Goal: Information Seeking & Learning: Learn about a topic

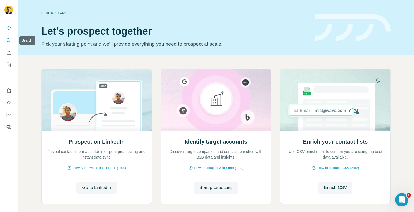
click at [11, 40] on icon "Search" at bounding box center [9, 41] width 6 height 6
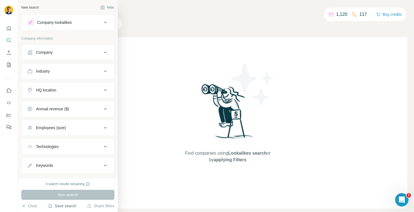
click at [69, 206] on button "Save search" at bounding box center [62, 206] width 28 height 6
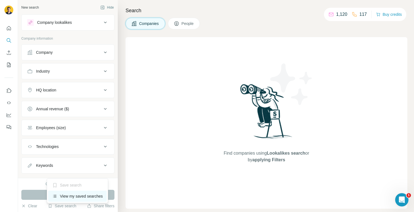
click at [69, 194] on div "View my saved searches" at bounding box center [77, 196] width 59 height 11
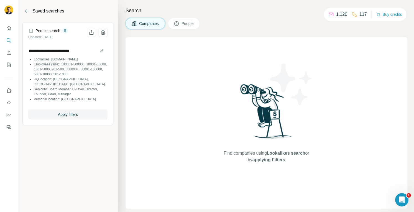
click at [67, 77] on li "HQ location: [GEOGRAPHIC_DATA], [GEOGRAPHIC_DATA]: [GEOGRAPHIC_DATA]" at bounding box center [71, 82] width 74 height 10
click at [69, 112] on span "Apply filters" at bounding box center [68, 115] width 20 height 6
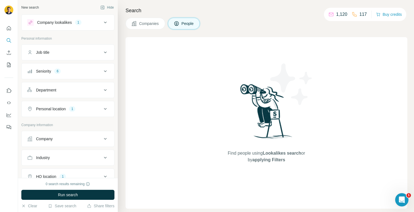
click at [69, 21] on div "Company lookalikes" at bounding box center [54, 23] width 35 height 6
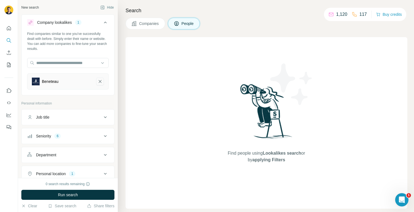
click at [98, 83] on icon "Beneteau-remove-button" at bounding box center [100, 82] width 5 height 6
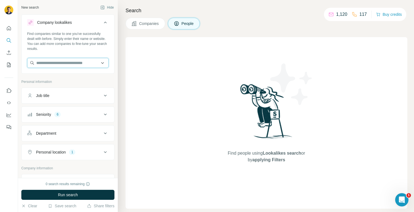
click at [59, 63] on input "text" at bounding box center [68, 63] width 82 height 10
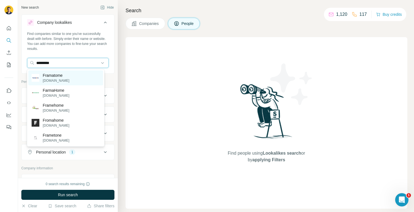
type input "*********"
click at [62, 76] on p "Framatome" at bounding box center [56, 76] width 27 height 6
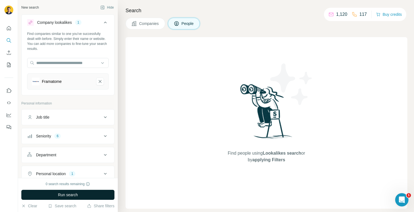
click at [74, 196] on span "Run search" at bounding box center [68, 195] width 20 height 6
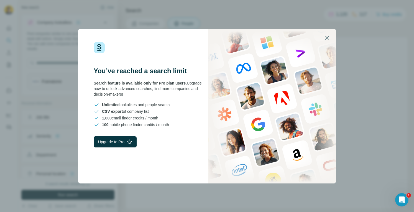
click at [331, 36] on button "button" at bounding box center [327, 37] width 13 height 13
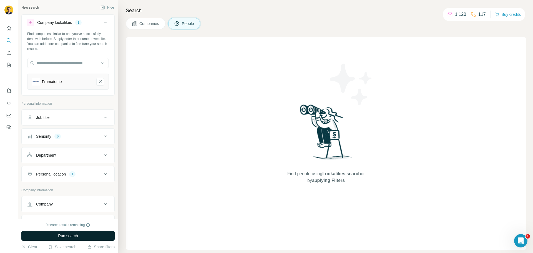
click at [65, 212] on span "Run search" at bounding box center [68, 236] width 20 height 6
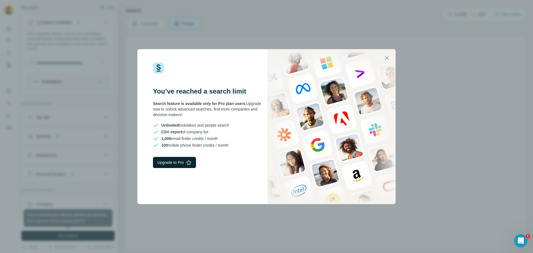
click at [184, 161] on button "Upgrade to Pro" at bounding box center [174, 162] width 43 height 11
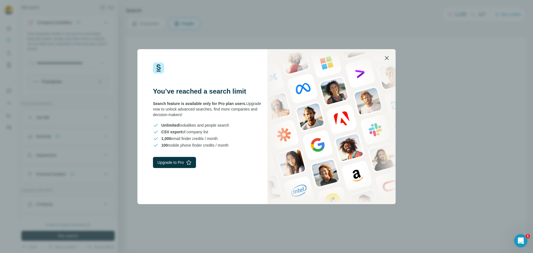
click at [387, 55] on icon "button" at bounding box center [386, 58] width 7 height 7
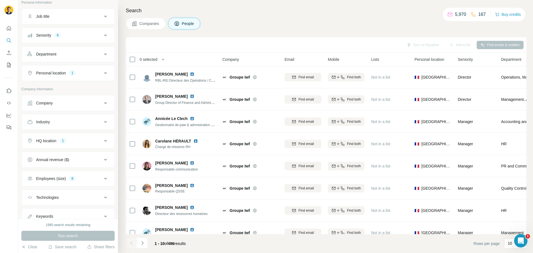
scroll to position [57, 0]
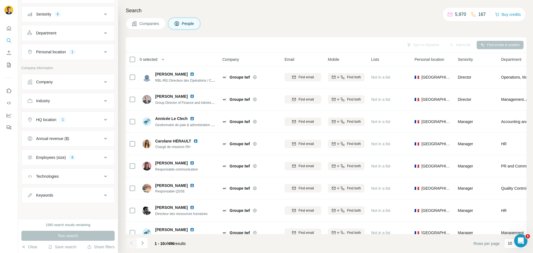
click at [64, 237] on div "Run search" at bounding box center [67, 236] width 93 height 10
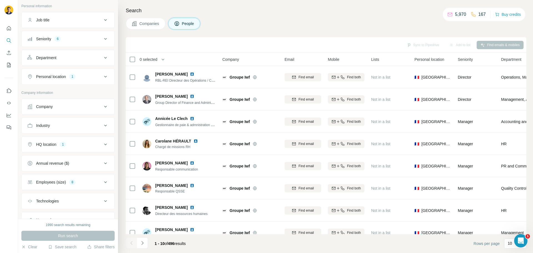
scroll to position [0, 0]
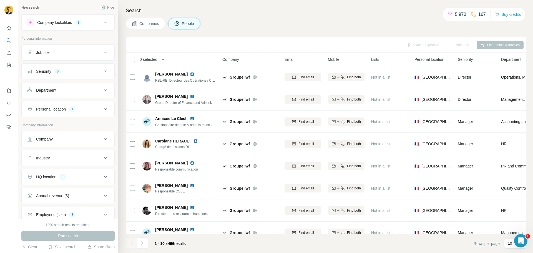
click at [72, 24] on div "Company lookalikes" at bounding box center [54, 23] width 35 height 6
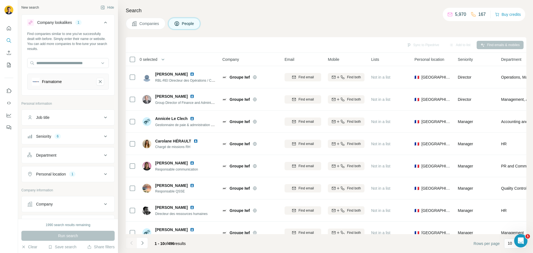
click at [148, 20] on button "Companies" at bounding box center [146, 24] width 40 height 12
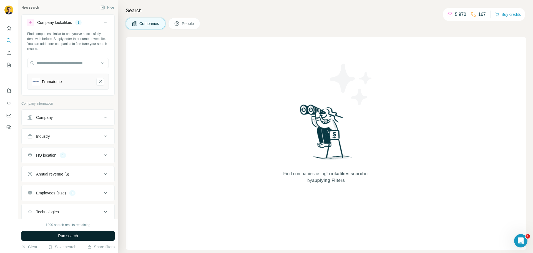
click at [64, 231] on button "Run search" at bounding box center [67, 236] width 93 height 10
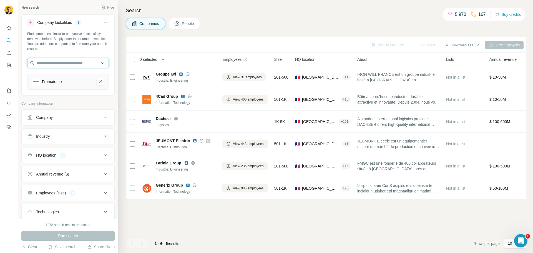
click at [97, 64] on input "text" at bounding box center [68, 63] width 82 height 10
click at [98, 64] on input "text" at bounding box center [68, 63] width 82 height 10
click at [68, 91] on div "Find companies similar to one you've successfully dealt with before. Simply ent…" at bounding box center [68, 62] width 93 height 63
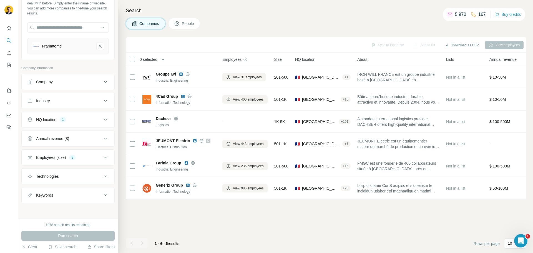
click at [77, 118] on div "HQ location 1" at bounding box center [64, 120] width 75 height 6
click at [65, 144] on icon "button" at bounding box center [67, 146] width 4 height 4
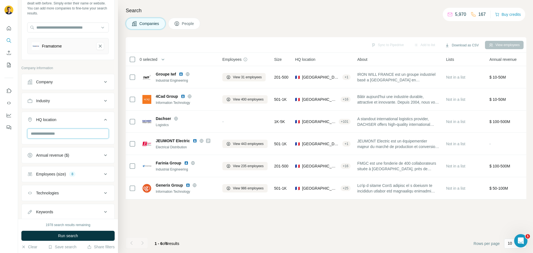
click at [43, 137] on input "text" at bounding box center [68, 133] width 82 height 10
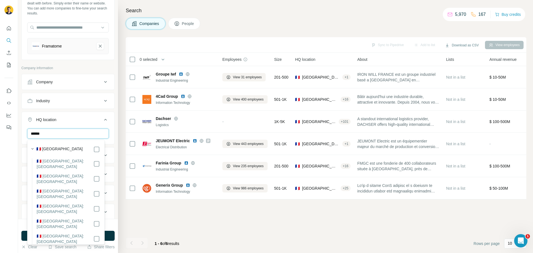
type input "******"
click at [87, 147] on div "🇫🇷 [GEOGRAPHIC_DATA]" at bounding box center [68, 149] width 64 height 7
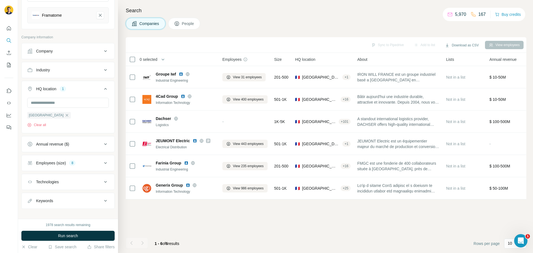
scroll to position [70, 0]
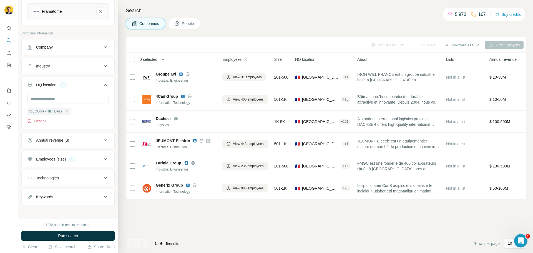
click at [31, 122] on icon "button" at bounding box center [29, 121] width 4 height 4
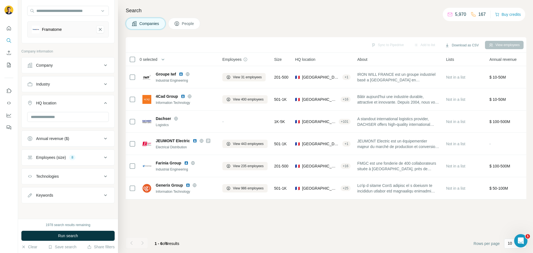
scroll to position [52, 0]
click at [44, 117] on input "text" at bounding box center [68, 117] width 82 height 10
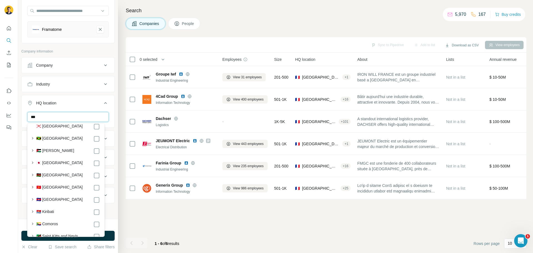
scroll to position [0, 0]
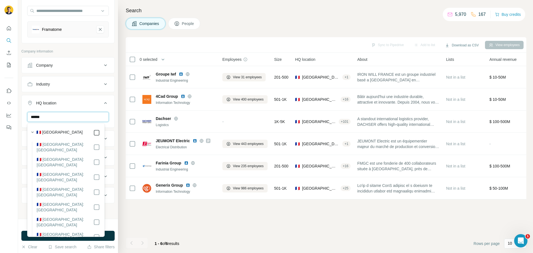
type input "******"
click at [109, 123] on div "****** France Clear all" at bounding box center [68, 129] width 93 height 34
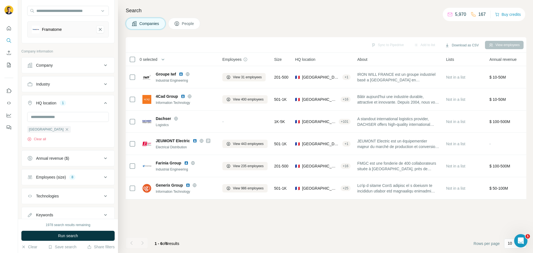
click at [80, 179] on div "Employees (size) 8" at bounding box center [64, 177] width 75 height 6
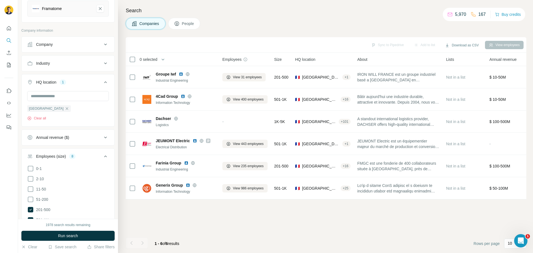
scroll to position [108, 0]
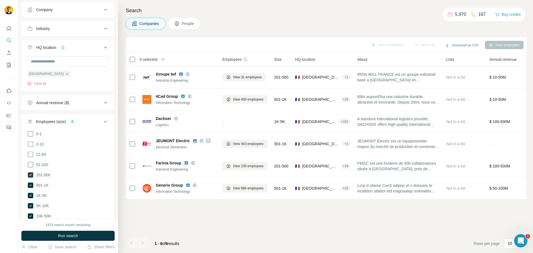
click at [31, 172] on icon at bounding box center [31, 175] width 6 height 6
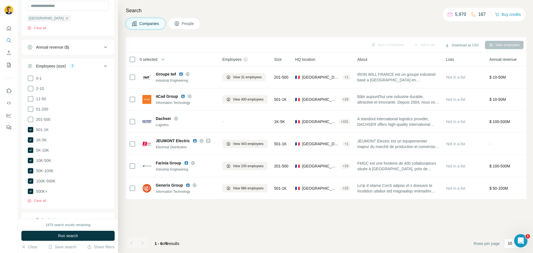
click at [68, 64] on div "Employees (size) 7" at bounding box center [64, 66] width 75 height 6
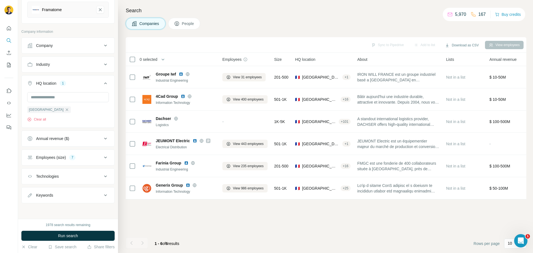
click at [75, 158] on div "7" at bounding box center [72, 157] width 6 height 5
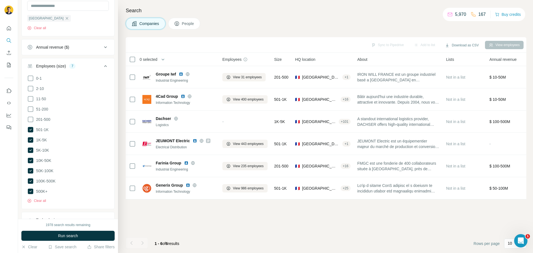
click at [84, 70] on button "Employees (size) 7" at bounding box center [68, 67] width 93 height 16
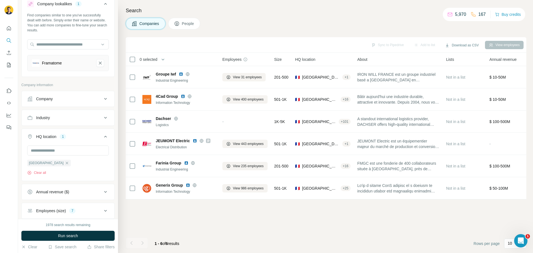
scroll to position [0, 0]
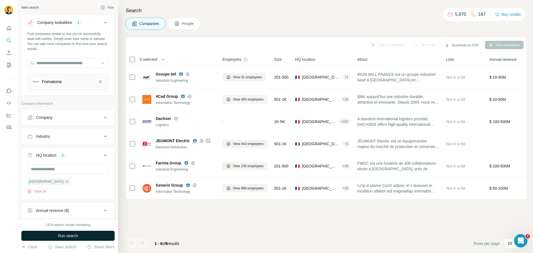
click at [67, 237] on span "Run search" at bounding box center [68, 236] width 20 height 6
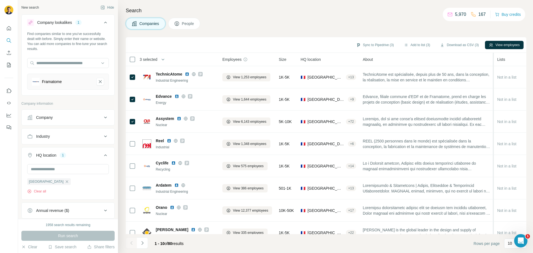
drag, startPoint x: 449, startPoint y: 64, endPoint x: 495, endPoint y: 75, distance: 48.1
click at [495, 75] on table "3 selected Companies Employees Size HQ location About Lists Annual revenue Tech…" at bounding box center [486, 170] width 721 height 235
click at [361, 59] on th "About" at bounding box center [426, 59] width 134 height 13
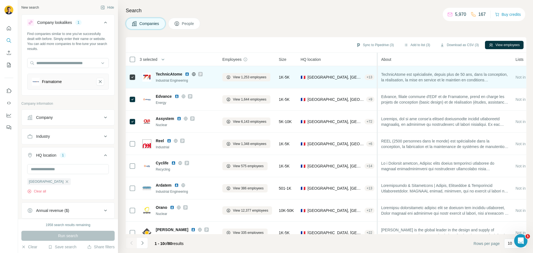
drag, startPoint x: 359, startPoint y: 60, endPoint x: 379, endPoint y: 70, distance: 23.0
click at [379, 70] on table "3 selected Companies Employees Size HQ location About Lists Annual revenue Tech…" at bounding box center [495, 170] width 739 height 235
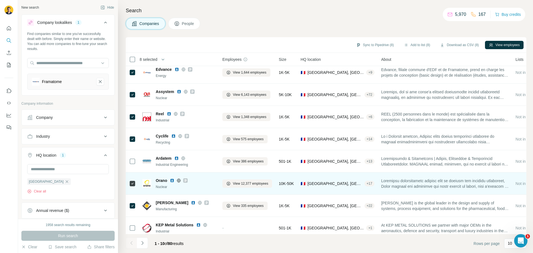
scroll to position [57, 0]
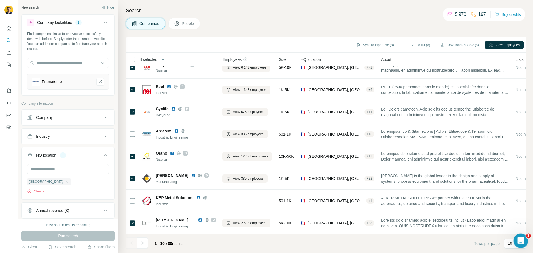
click at [521, 241] on icon "Ouvrir le Messenger Intercom" at bounding box center [519, 239] width 9 height 9
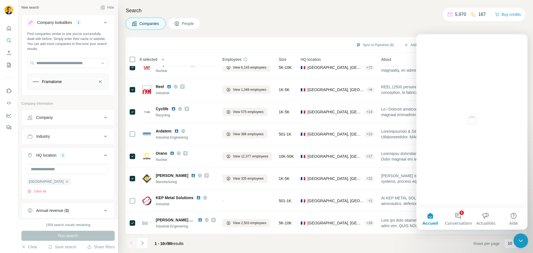
scroll to position [0, 0]
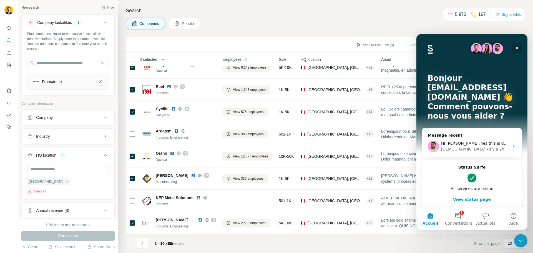
click at [517, 48] on icon "Fermer" at bounding box center [516, 48] width 3 height 3
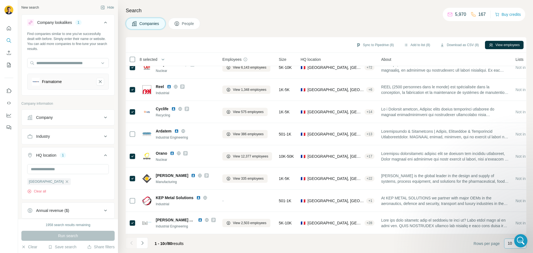
click at [509, 243] on p "10" at bounding box center [509, 243] width 4 height 6
click at [508, 206] on div "40" at bounding box center [514, 211] width 19 height 10
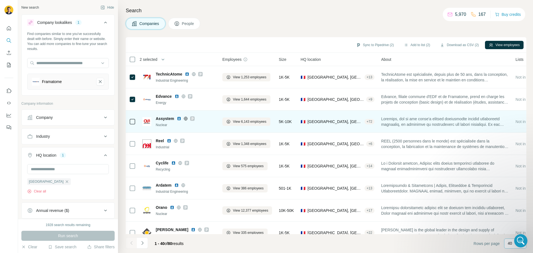
click at [133, 118] on icon at bounding box center [132, 121] width 7 height 7
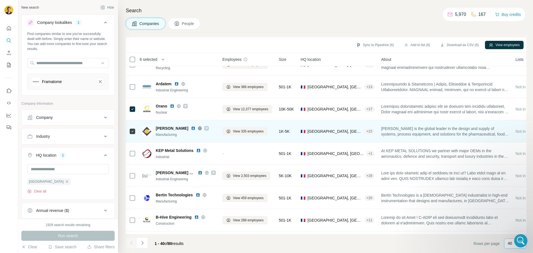
scroll to position [111, 0]
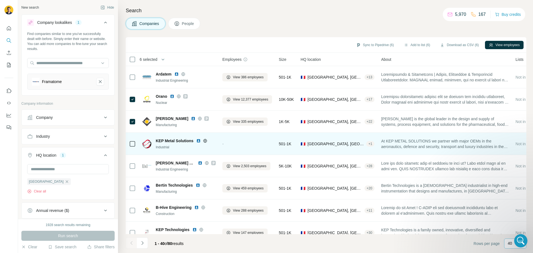
click at [204, 141] on icon at bounding box center [205, 140] width 4 height 4
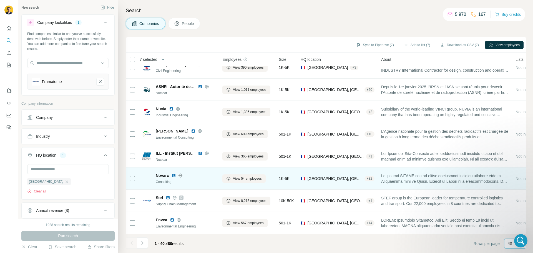
scroll to position [723, 0]
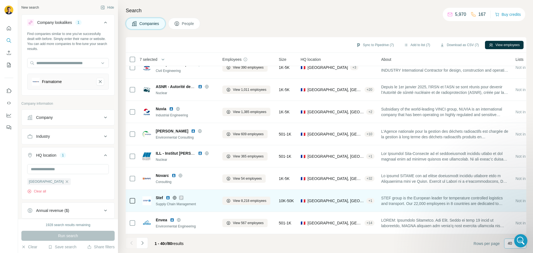
click at [133, 201] on icon at bounding box center [132, 200] width 7 height 7
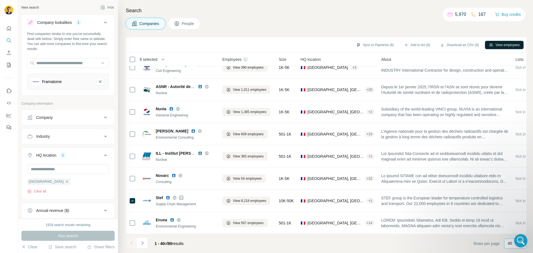
click at [510, 45] on button "View employees" at bounding box center [504, 45] width 39 height 8
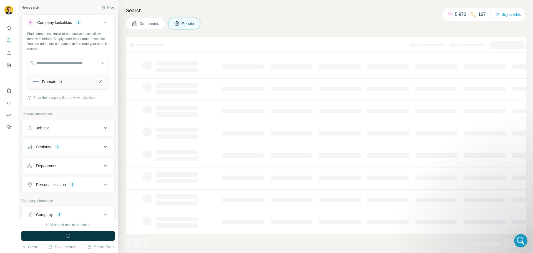
scroll to position [57, 0]
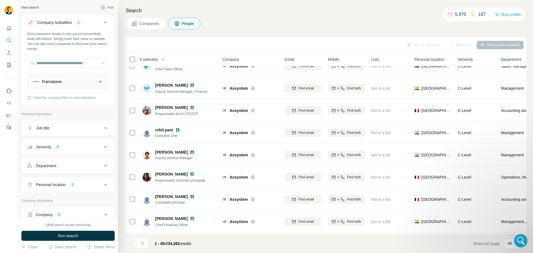
scroll to position [723, 0]
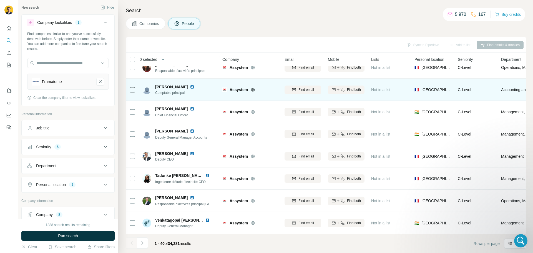
click at [253, 87] on icon at bounding box center [253, 89] width 4 height 4
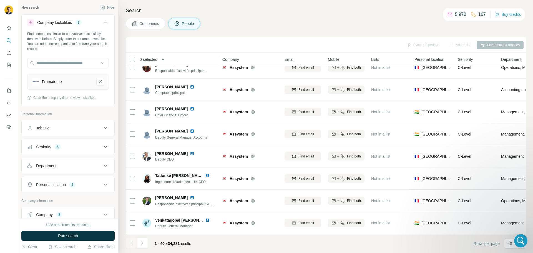
click at [75, 130] on div "Job title" at bounding box center [64, 128] width 75 height 6
click at [65, 141] on input "text" at bounding box center [62, 142] width 70 height 10
click at [509, 244] on p "40" at bounding box center [509, 243] width 4 height 6
click at [510, 201] on p "60" at bounding box center [510, 201] width 4 height 6
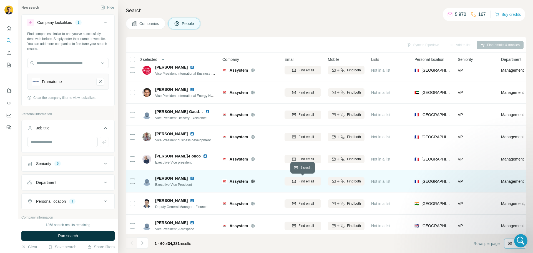
scroll to position [1167, 0]
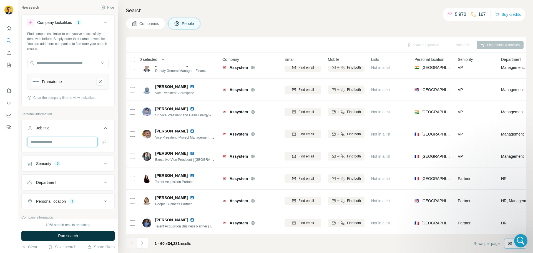
click at [59, 139] on input "text" at bounding box center [62, 142] width 70 height 10
click at [47, 181] on div "Department" at bounding box center [46, 182] width 20 height 6
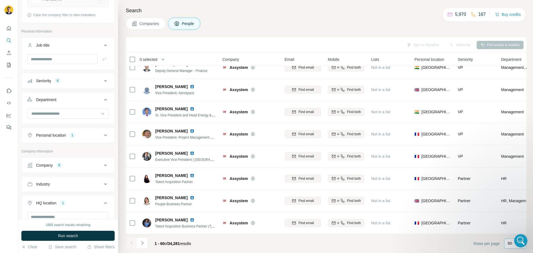
scroll to position [83, 0]
click at [64, 116] on input at bounding box center [65, 113] width 69 height 6
click at [57, 129] on div "Engineering" at bounding box center [66, 130] width 68 height 6
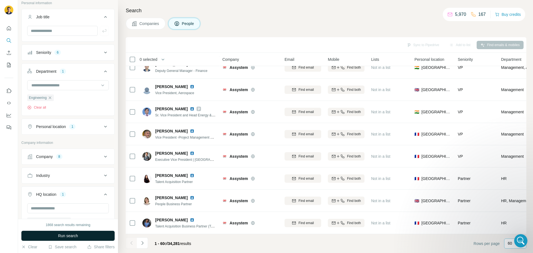
click at [70, 234] on span "Run search" at bounding box center [68, 236] width 20 height 6
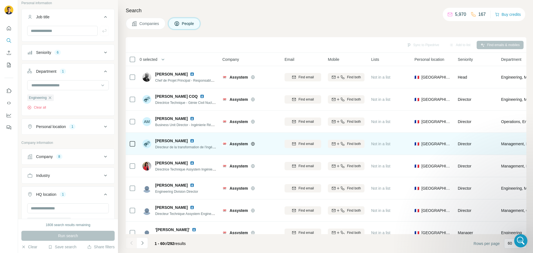
click at [191, 142] on img at bounding box center [192, 140] width 4 height 4
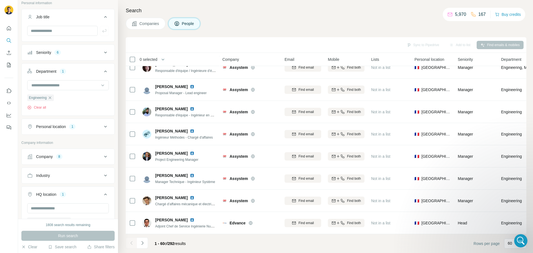
scroll to position [1167, 0]
click at [102, 158] on icon at bounding box center [105, 156] width 7 height 7
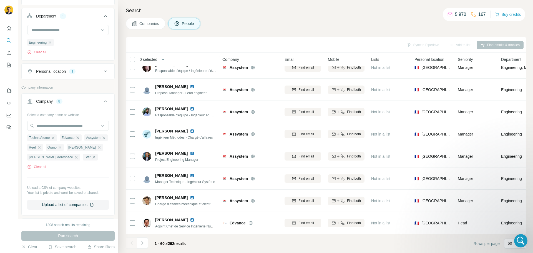
scroll to position [166, 0]
click at [220, 47] on div "Sync to Pipedrive Add to list Find emails & mobiles" at bounding box center [325, 45] width 395 height 10
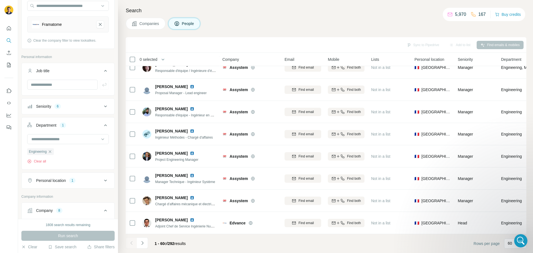
scroll to position [55, 0]
click at [75, 83] on input "text" at bounding box center [62, 86] width 70 height 10
click at [83, 83] on input "text" at bounding box center [62, 86] width 70 height 10
click at [75, 73] on div "Job title" at bounding box center [64, 73] width 75 height 6
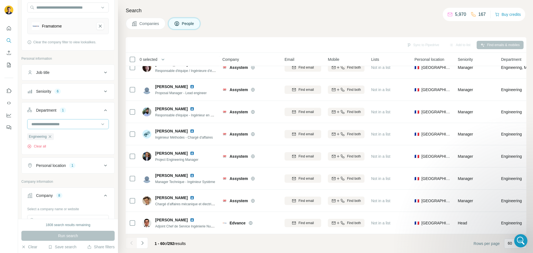
click at [69, 121] on input at bounding box center [65, 124] width 69 height 6
type input "*"
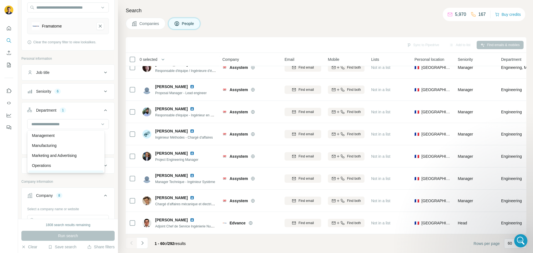
click at [60, 145] on div "Manufacturing" at bounding box center [66, 146] width 68 height 6
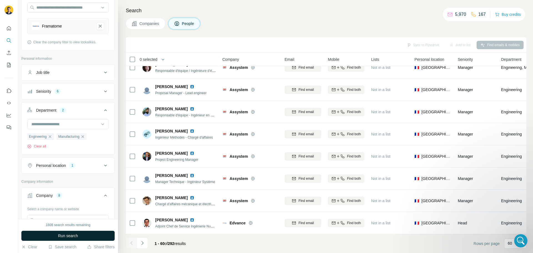
click at [67, 234] on span "Run search" at bounding box center [68, 236] width 20 height 6
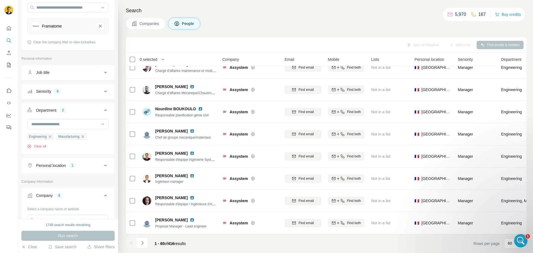
scroll to position [1167, 0]
click at [142, 243] on icon "Navigate to next page" at bounding box center [143, 243] width 6 height 6
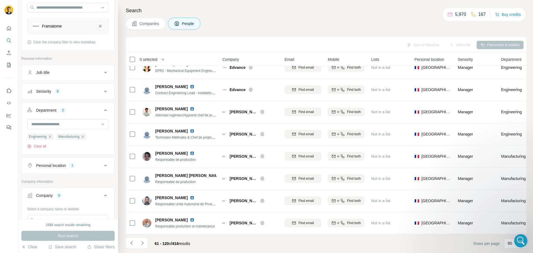
click at [60, 93] on div "6" at bounding box center [57, 91] width 6 height 5
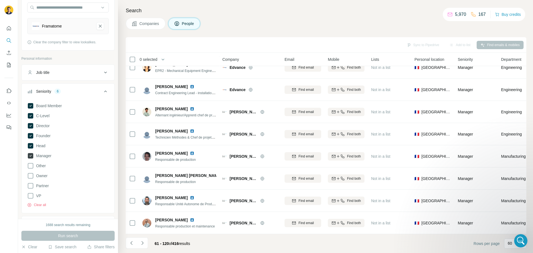
click at [29, 156] on icon at bounding box center [31, 156] width 6 height 6
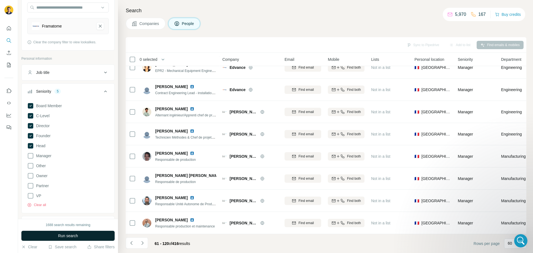
click at [63, 232] on button "Run search" at bounding box center [67, 236] width 93 height 10
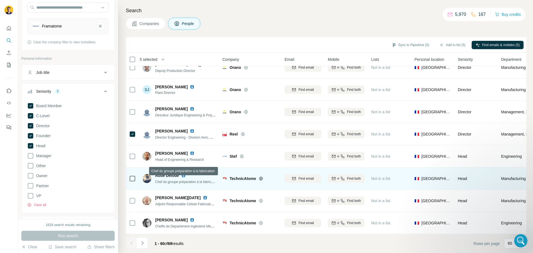
scroll to position [1167, 0]
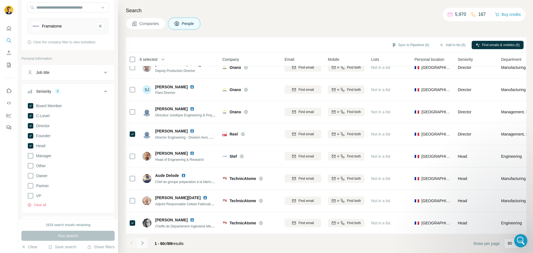
click at [143, 241] on icon "Navigate to next page" at bounding box center [143, 243] width 6 height 6
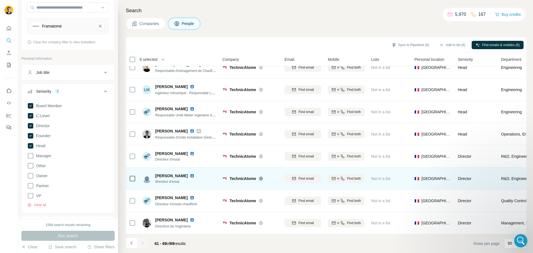
scroll to position [35, 0]
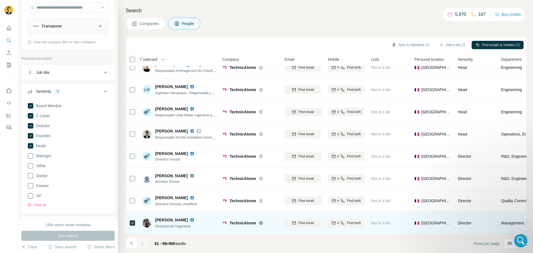
click at [190, 217] on img at bounding box center [192, 219] width 4 height 4
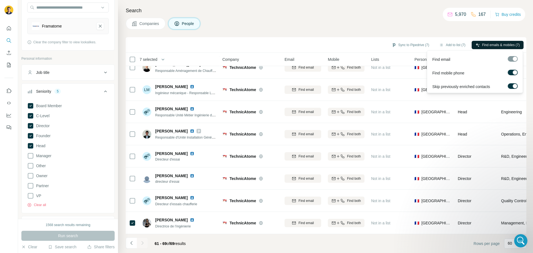
click at [483, 45] on span "Find emails & mobiles (7)" at bounding box center [500, 44] width 37 height 5
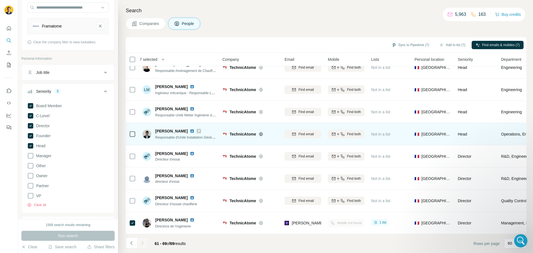
scroll to position [0, 0]
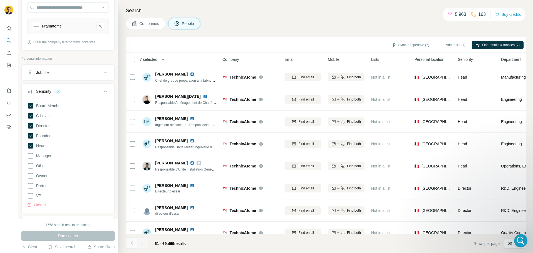
click at [133, 243] on icon "Navigate to previous page" at bounding box center [132, 243] width 6 height 6
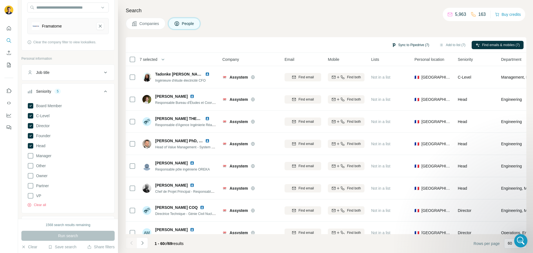
click at [402, 44] on button "Sync to Pipedrive (7)" at bounding box center [410, 45] width 45 height 8
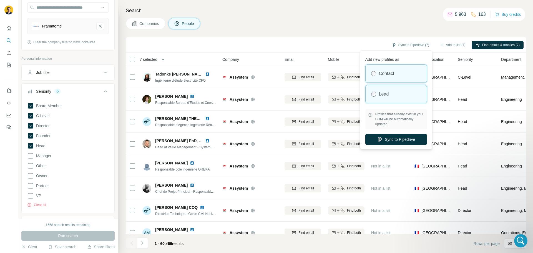
click at [385, 94] on label "Lead" at bounding box center [384, 94] width 10 height 7
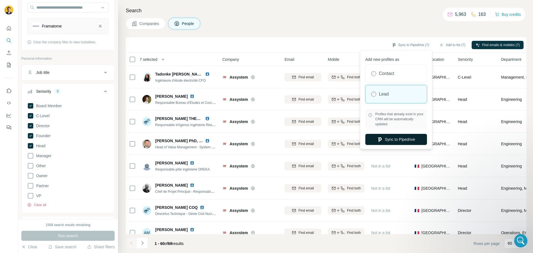
click at [387, 140] on button "Sync to Pipedrive" at bounding box center [396, 139] width 62 height 11
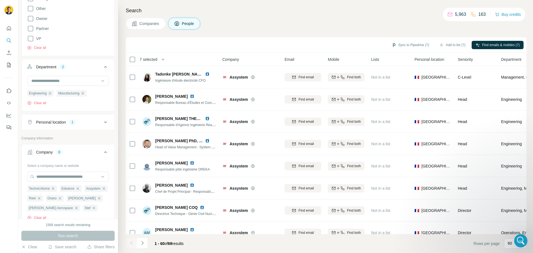
scroll to position [222, 0]
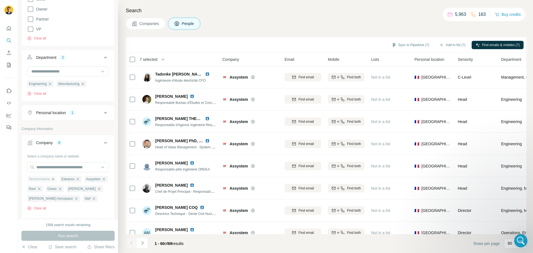
click at [54, 179] on icon "button" at bounding box center [53, 179] width 2 height 2
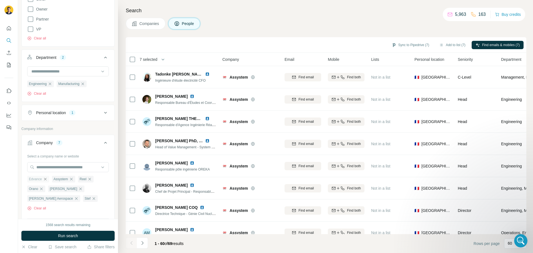
click at [46, 178] on icon "button" at bounding box center [45, 179] width 4 height 4
click at [48, 179] on icon "button" at bounding box center [46, 179] width 4 height 4
click at [40, 178] on icon "button" at bounding box center [39, 179] width 2 height 2
click at [40, 178] on icon "button" at bounding box center [41, 179] width 4 height 4
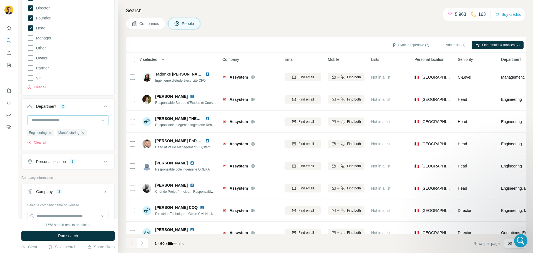
scroll to position [166, 0]
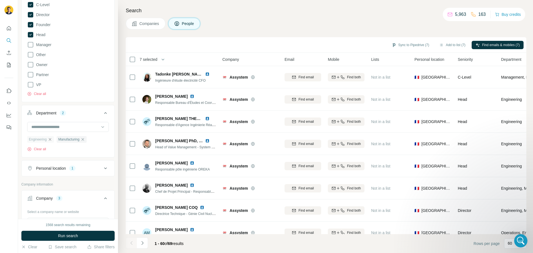
click at [50, 140] on icon "button" at bounding box center [50, 139] width 4 height 4
click at [54, 140] on icon "button" at bounding box center [53, 139] width 4 height 4
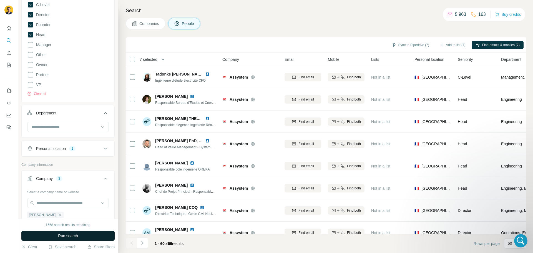
click at [58, 235] on span "Run search" at bounding box center [68, 236] width 20 height 6
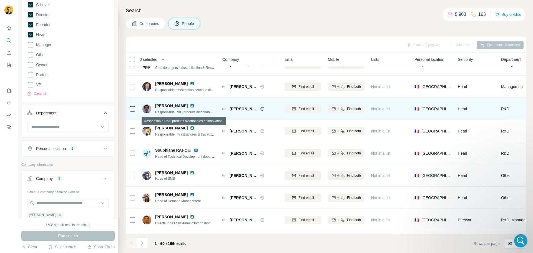
scroll to position [555, 0]
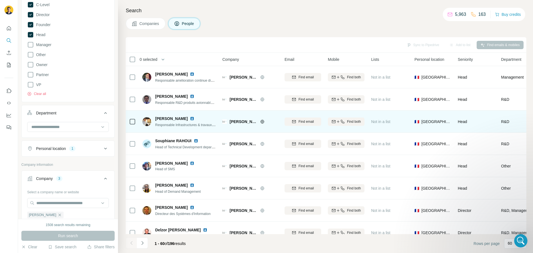
click at [193, 117] on img at bounding box center [192, 118] width 4 height 4
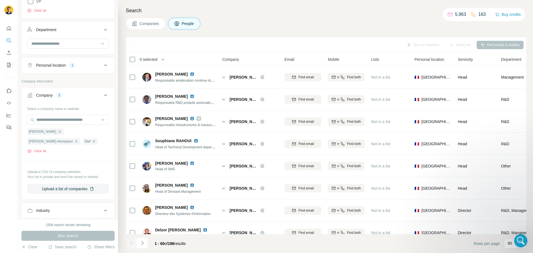
scroll to position [222, 0]
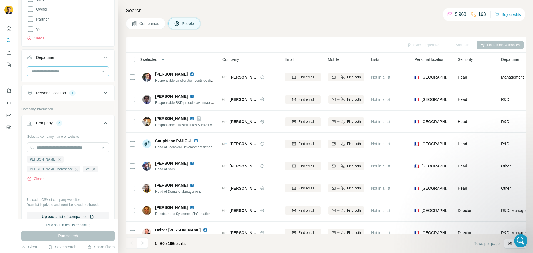
click at [90, 70] on input at bounding box center [65, 71] width 69 height 6
click at [67, 89] on div "Engineering" at bounding box center [66, 88] width 68 height 6
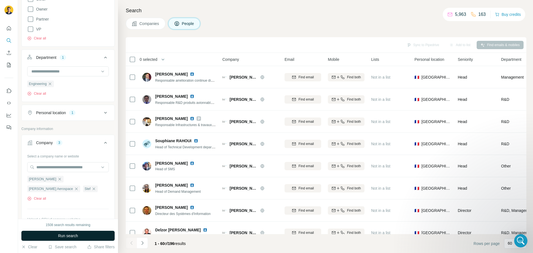
click at [69, 238] on span "Run search" at bounding box center [68, 236] width 20 height 6
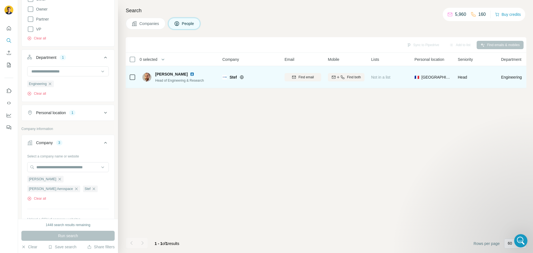
click at [192, 74] on img at bounding box center [192, 74] width 4 height 4
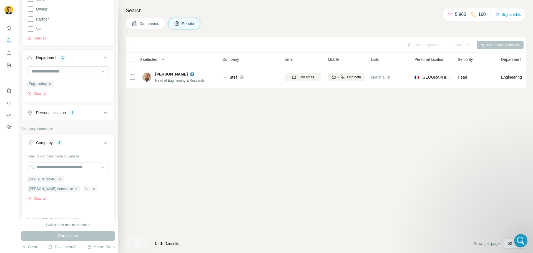
click at [92, 188] on icon "button" at bounding box center [94, 188] width 4 height 4
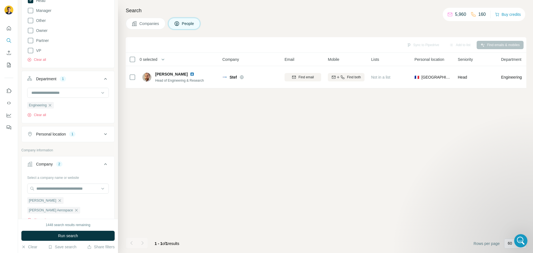
scroll to position [194, 0]
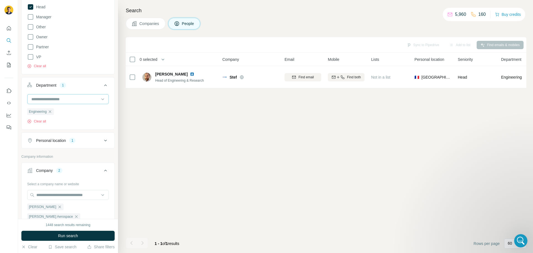
click at [60, 98] on input at bounding box center [65, 99] width 69 height 6
click at [68, 122] on div "Manufacturing" at bounding box center [66, 121] width 68 height 6
click at [62, 98] on input at bounding box center [65, 99] width 69 height 6
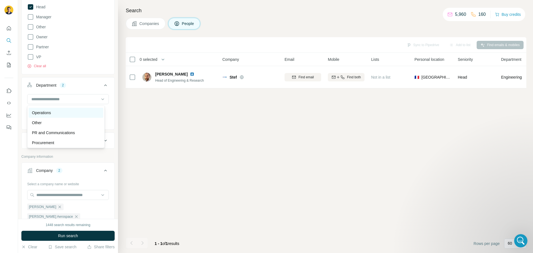
click at [57, 111] on div "Operations" at bounding box center [66, 113] width 68 height 6
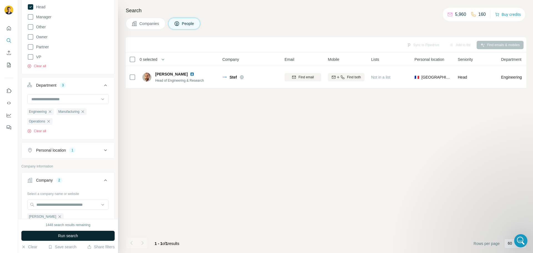
click at [69, 236] on span "Run search" at bounding box center [68, 236] width 20 height 6
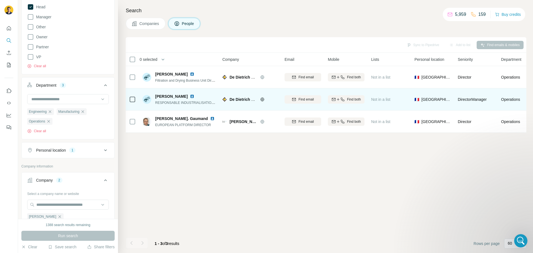
click at [190, 96] on img at bounding box center [192, 96] width 4 height 4
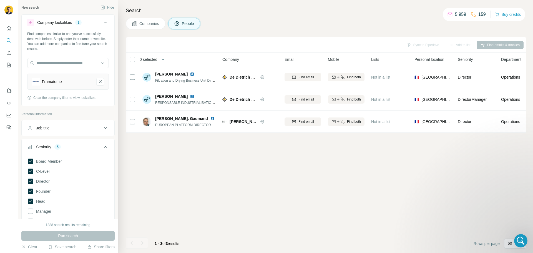
scroll to position [194, 0]
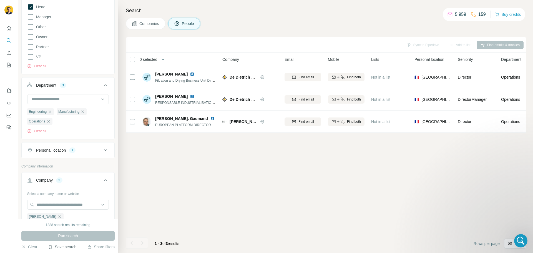
click at [68, 244] on button "Save search" at bounding box center [62, 247] width 28 height 6
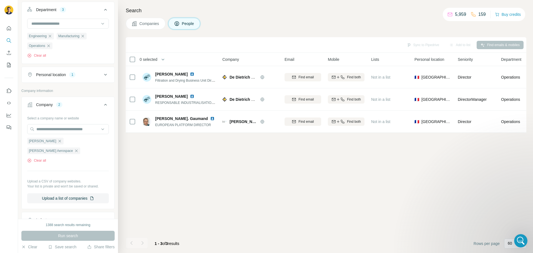
scroll to position [278, 0]
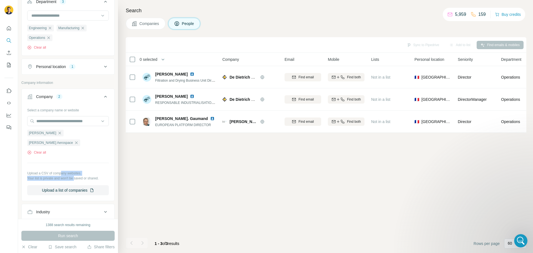
drag, startPoint x: 63, startPoint y: 163, endPoint x: 77, endPoint y: 168, distance: 14.6
click at [77, 171] on div "Upload a CSV of company websites. Your list is private and won't be saved or sh…" at bounding box center [68, 176] width 82 height 10
click at [77, 176] on p "Your list is private and won't be saved or shared." at bounding box center [68, 178] width 82 height 5
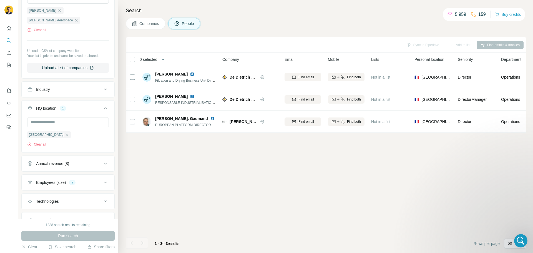
scroll to position [416, 0]
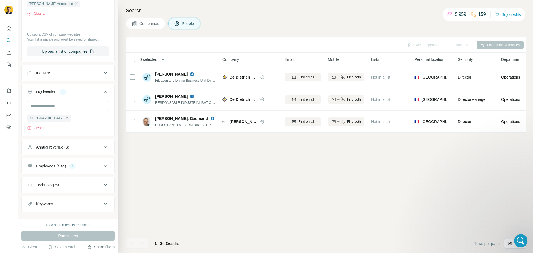
click at [94, 249] on button "Share filters" at bounding box center [100, 247] width 27 height 6
click at [66, 247] on button "Save search" at bounding box center [62, 247] width 28 height 6
click at [72, 227] on div "Save search" at bounding box center [78, 225] width 59 height 11
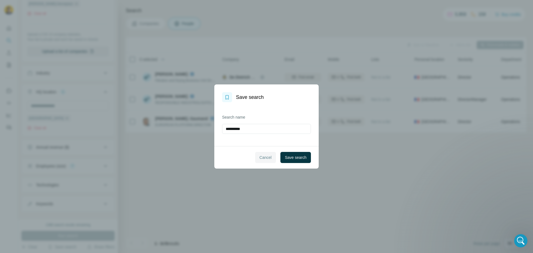
click at [262, 157] on span "Cancel" at bounding box center [265, 158] width 12 height 6
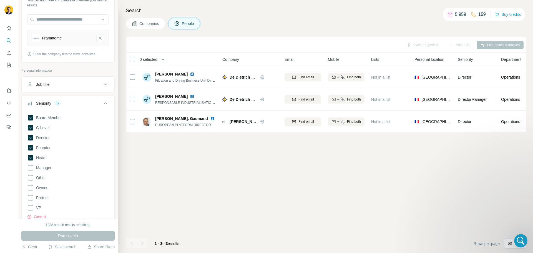
scroll to position [0, 0]
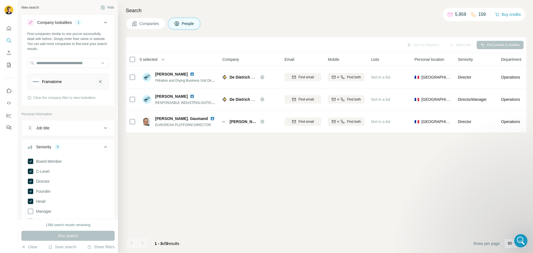
click at [98, 82] on icon "Framatome-remove-button" at bounding box center [100, 82] width 5 height 6
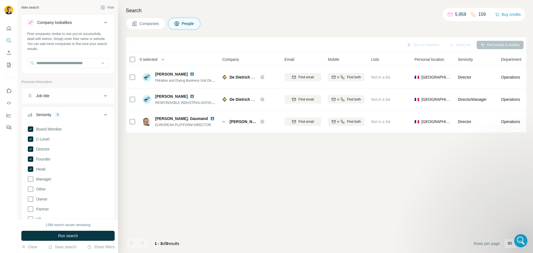
click at [150, 21] on span "Companies" at bounding box center [149, 24] width 20 height 6
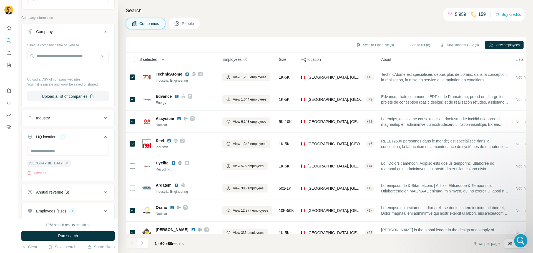
scroll to position [62, 0]
click at [73, 120] on div "Industry" at bounding box center [64, 120] width 75 height 6
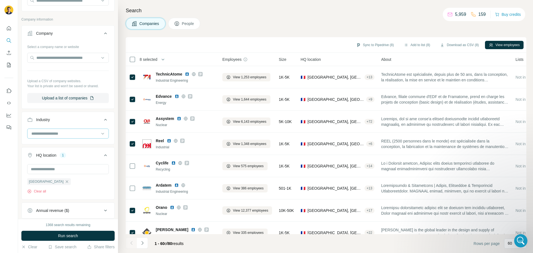
click at [73, 134] on input at bounding box center [65, 133] width 69 height 6
click at [51, 59] on input "text" at bounding box center [68, 58] width 82 height 10
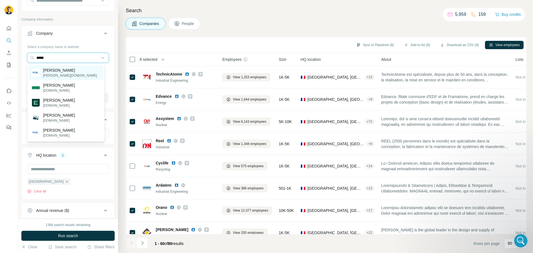
type input "*****"
click at [54, 78] on p "eaton.com" at bounding box center [70, 75] width 54 height 5
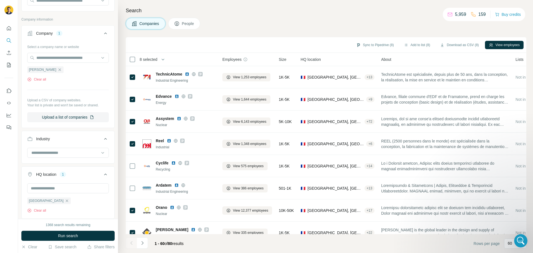
scroll to position [146, 0]
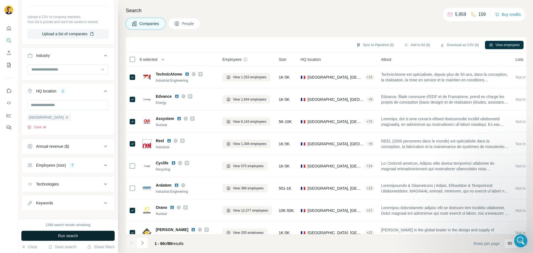
click at [66, 232] on button "Run search" at bounding box center [67, 236] width 93 height 10
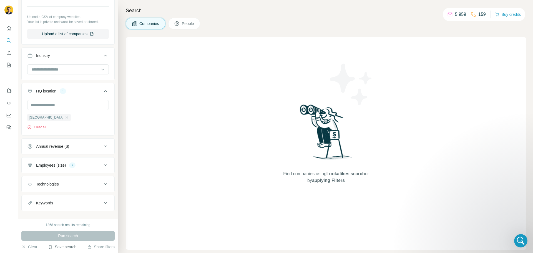
click at [61, 246] on button "Save search" at bounding box center [62, 247] width 28 height 6
click at [71, 225] on div "Save search" at bounding box center [78, 225] width 59 height 11
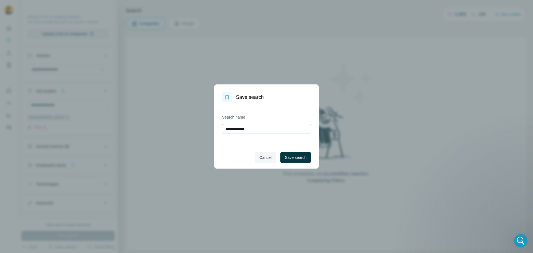
click at [237, 130] on input "**********" at bounding box center [266, 129] width 89 height 10
type input "**********"
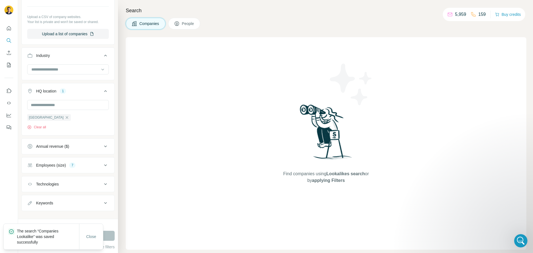
click at [86, 166] on div "Employees (size) 7" at bounding box center [64, 165] width 75 height 6
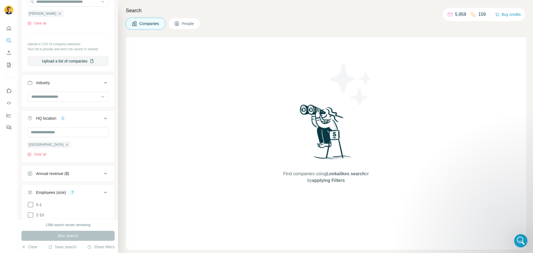
scroll to position [118, 0]
click at [87, 193] on div "Employees (size) 7" at bounding box center [64, 193] width 75 height 6
click at [68, 97] on input at bounding box center [65, 97] width 69 height 6
click at [53, 126] on div "Aerospace" at bounding box center [66, 127] width 68 height 6
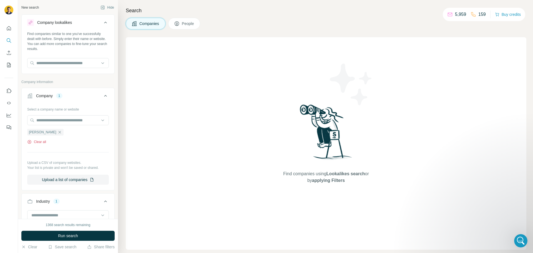
click at [42, 142] on button "Clear all" at bounding box center [36, 141] width 19 height 5
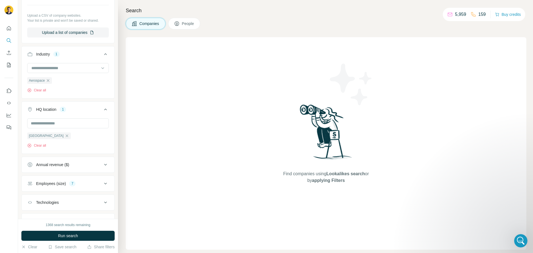
scroll to position [139, 0]
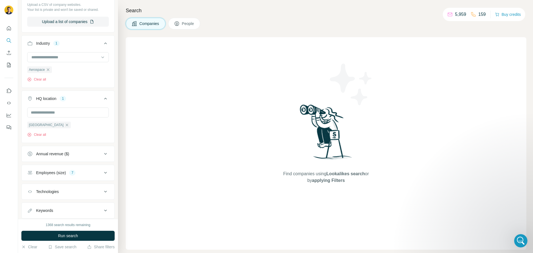
click at [55, 236] on button "Run search" at bounding box center [67, 236] width 93 height 10
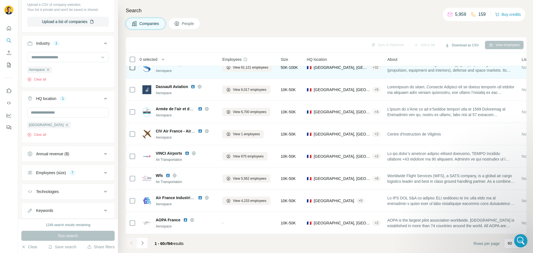
scroll to position [55, 0]
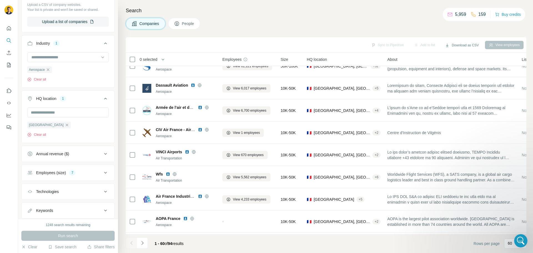
click at [182, 18] on button "People" at bounding box center [184, 24] width 32 height 12
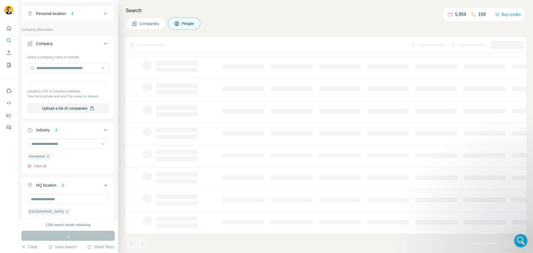
click at [183, 22] on span "People" at bounding box center [188, 24] width 13 height 6
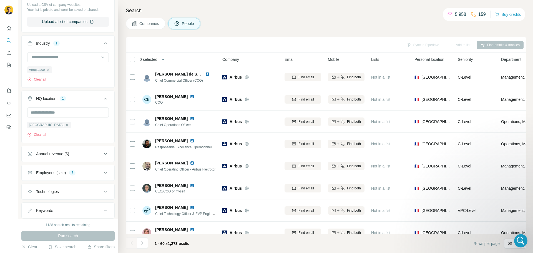
click at [147, 27] on button "Companies" at bounding box center [146, 24] width 40 height 12
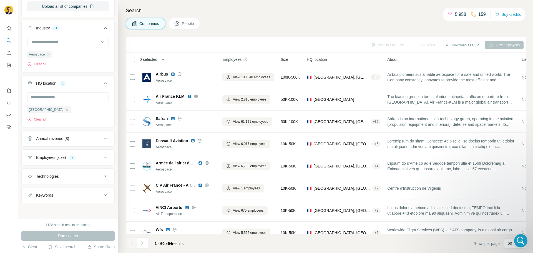
scroll to position [139, 0]
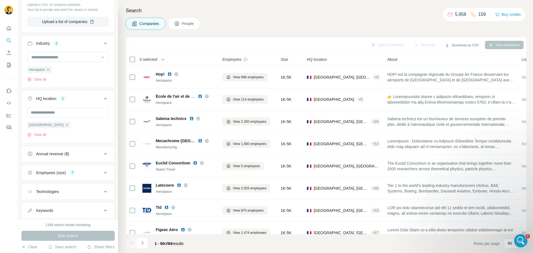
scroll to position [583, 0]
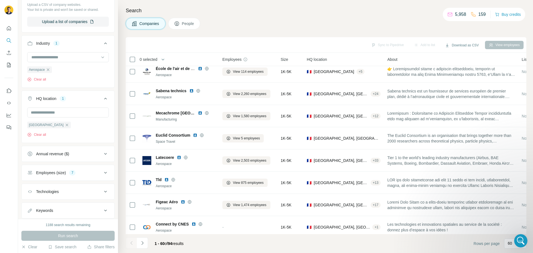
click at [52, 159] on button "Annual revenue ($)" at bounding box center [68, 153] width 93 height 13
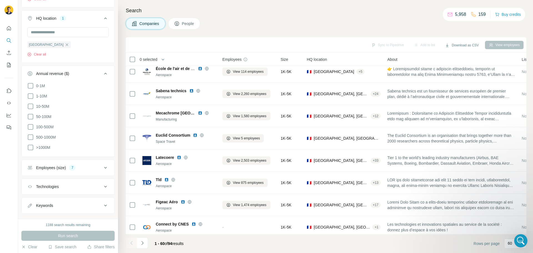
scroll to position [222, 0]
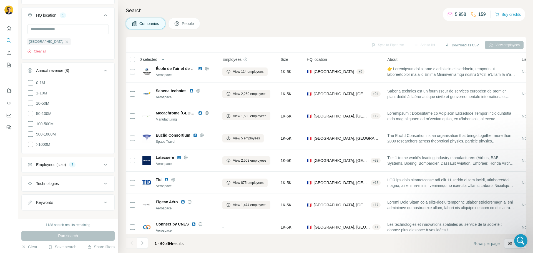
click at [31, 144] on icon at bounding box center [30, 144] width 7 height 7
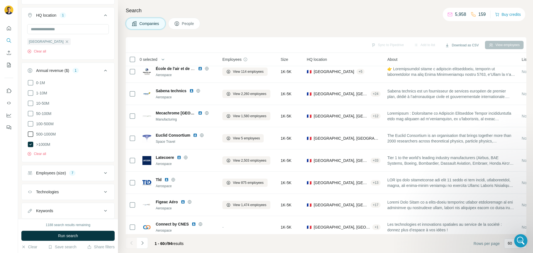
click at [30, 134] on icon at bounding box center [30, 134] width 7 height 7
drag, startPoint x: 29, startPoint y: 123, endPoint x: 36, endPoint y: 134, distance: 12.7
click at [29, 123] on icon at bounding box center [30, 123] width 7 height 7
click at [69, 234] on span "Run search" at bounding box center [68, 236] width 20 height 6
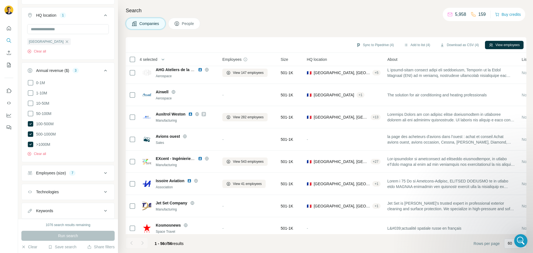
scroll to position [1078, 0]
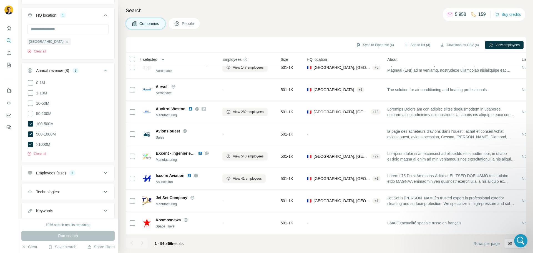
click at [186, 27] on button "People" at bounding box center [184, 24] width 32 height 12
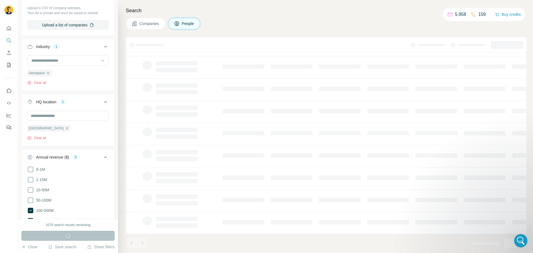
scroll to position [308, 0]
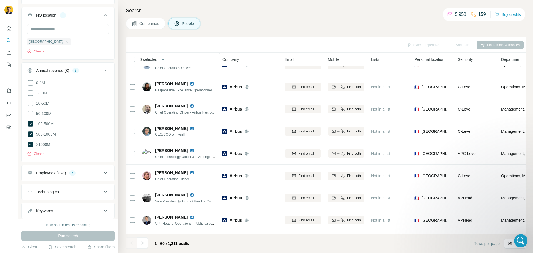
scroll to position [1078, 0]
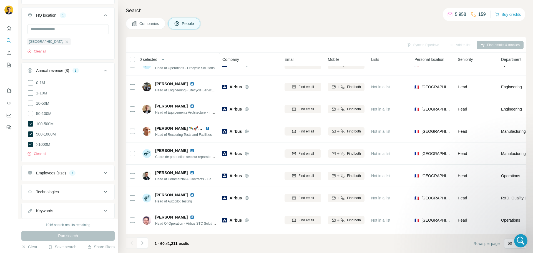
click at [153, 22] on span "Companies" at bounding box center [149, 24] width 20 height 6
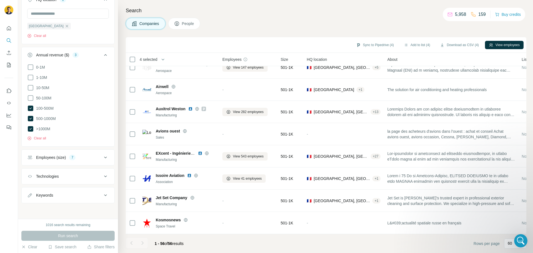
scroll to position [222, 0]
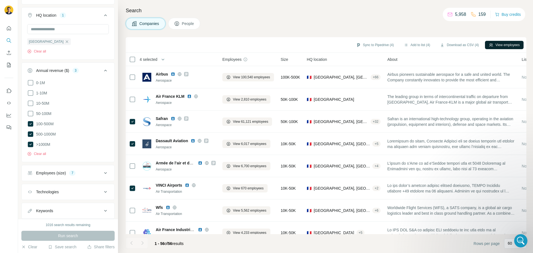
click at [493, 45] on button "View employees" at bounding box center [504, 45] width 39 height 8
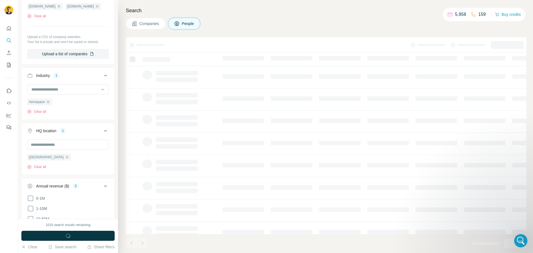
scroll to position [338, 0]
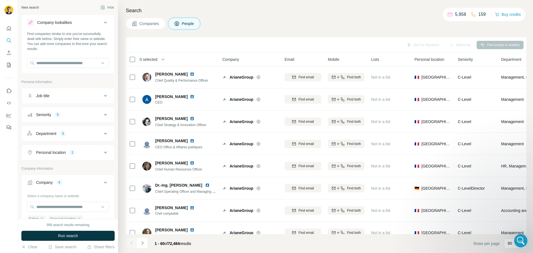
click at [186, 26] on span "People" at bounding box center [188, 24] width 13 height 6
click at [72, 95] on div "Job title" at bounding box center [64, 96] width 75 height 6
click at [65, 107] on input "text" at bounding box center [62, 110] width 70 height 10
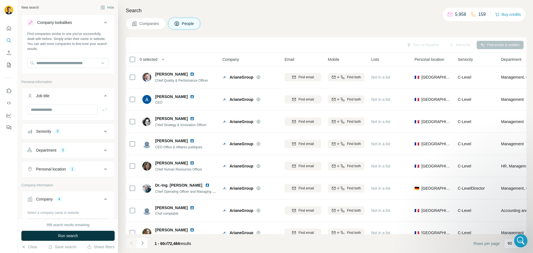
click at [62, 92] on button "Job title" at bounding box center [68, 97] width 93 height 16
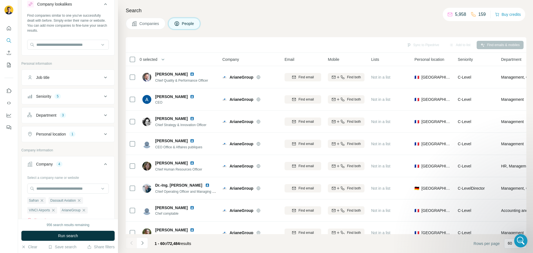
scroll to position [28, 0]
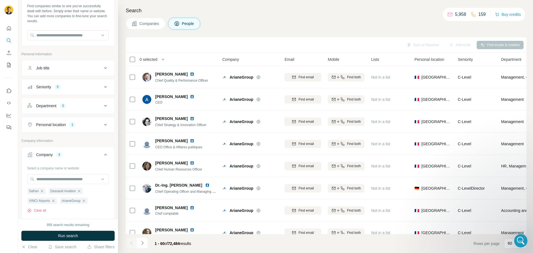
click at [71, 103] on div "Department 3" at bounding box center [64, 106] width 75 height 6
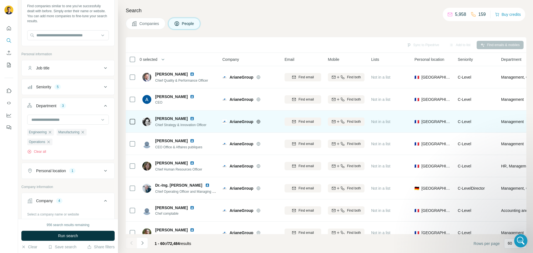
click at [192, 117] on img at bounding box center [192, 118] width 4 height 4
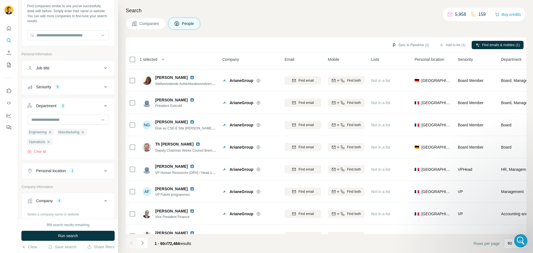
scroll to position [388, 0]
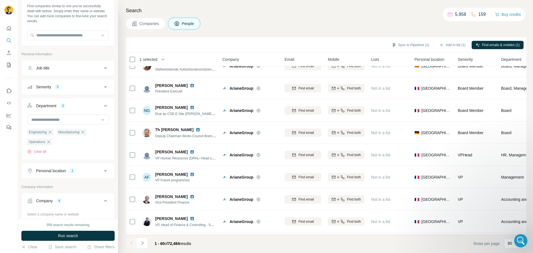
click at [59, 91] on button "Seniority 5" at bounding box center [68, 86] width 93 height 13
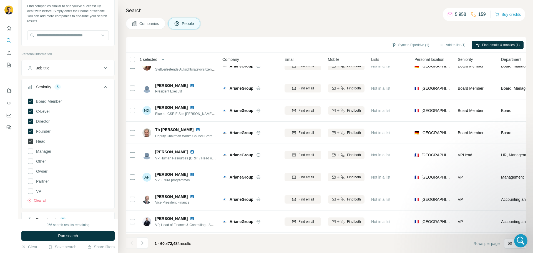
click at [31, 142] on icon at bounding box center [31, 141] width 6 height 6
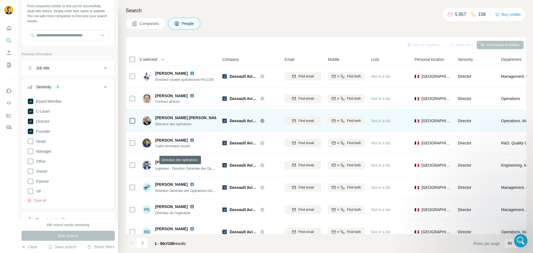
scroll to position [166, 0]
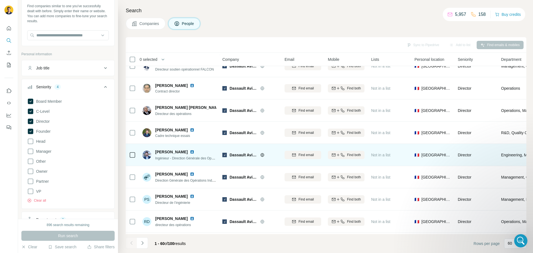
click at [190, 152] on img at bounding box center [192, 152] width 4 height 4
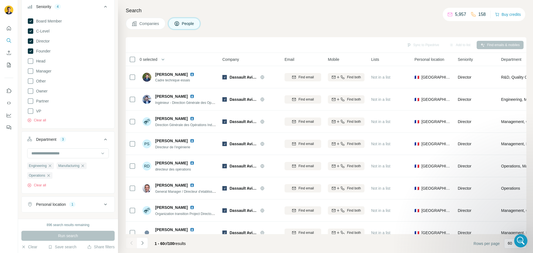
scroll to position [111, 0]
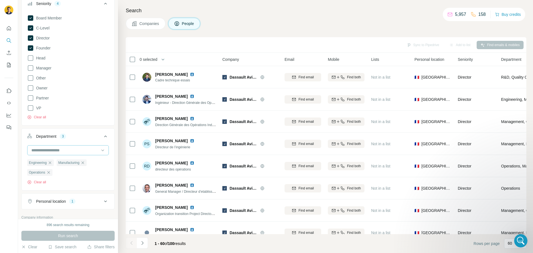
click at [74, 147] on div at bounding box center [65, 149] width 69 height 9
click at [67, 169] on div "Other" at bounding box center [66, 168] width 68 height 6
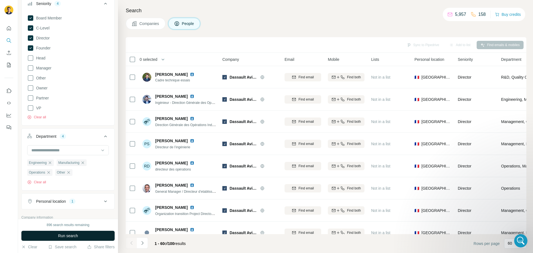
click at [68, 235] on span "Run search" at bounding box center [68, 236] width 20 height 6
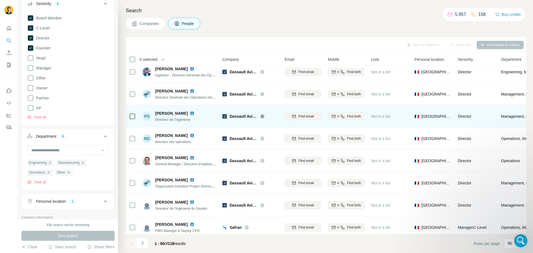
scroll to position [250, 0]
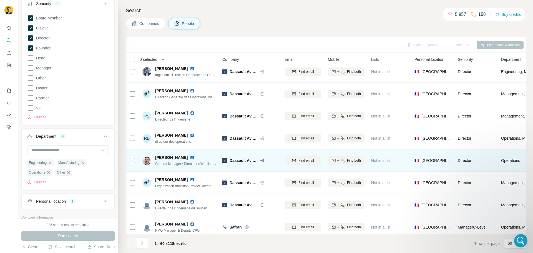
click at [192, 156] on img at bounding box center [192, 157] width 4 height 4
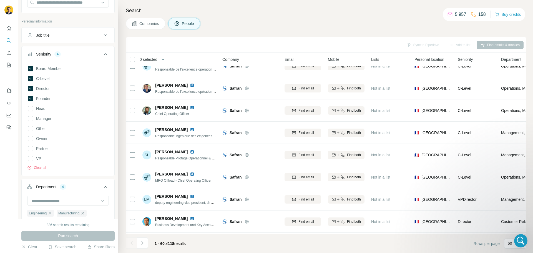
scroll to position [0, 0]
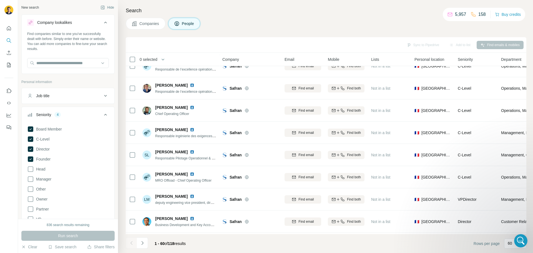
click at [59, 92] on button "Job title" at bounding box center [68, 95] width 93 height 13
click at [54, 110] on input "text" at bounding box center [62, 110] width 70 height 10
type input "********"
click at [63, 234] on div "Run search" at bounding box center [67, 236] width 93 height 10
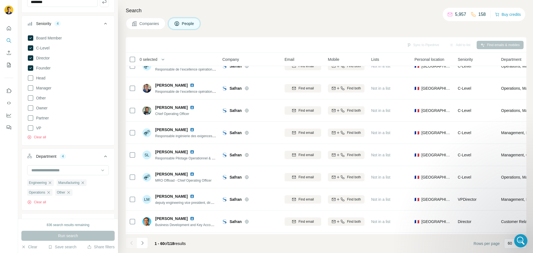
scroll to position [57, 0]
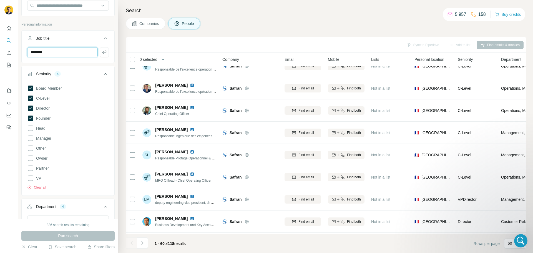
click at [49, 51] on input "********" at bounding box center [62, 52] width 70 height 10
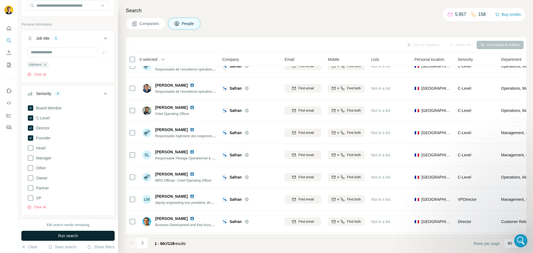
click at [68, 234] on span "Run search" at bounding box center [68, 236] width 20 height 6
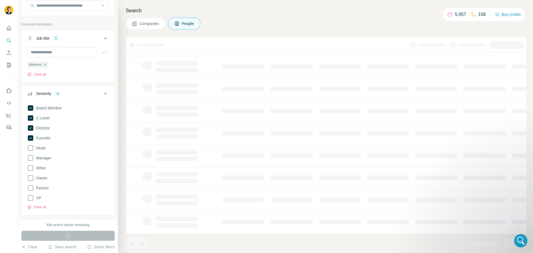
scroll to position [57, 0]
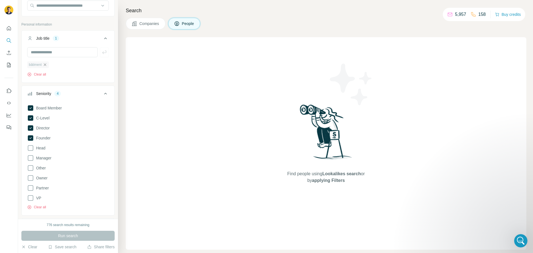
click at [46, 64] on icon "button" at bounding box center [45, 64] width 4 height 4
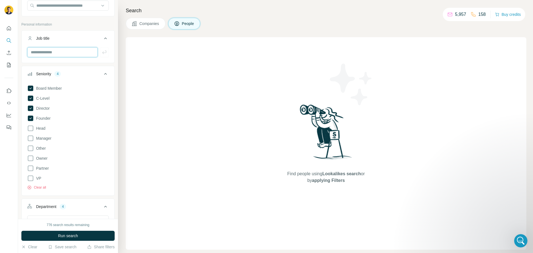
click at [45, 51] on input "text" at bounding box center [62, 52] width 70 height 10
type input "**********"
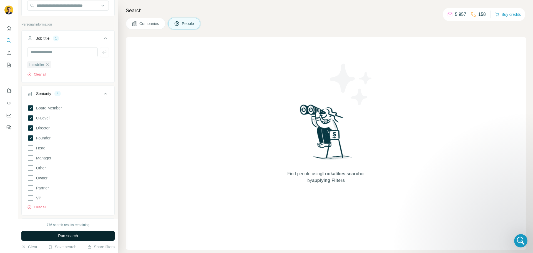
click at [58, 236] on span "Run search" at bounding box center [68, 236] width 20 height 6
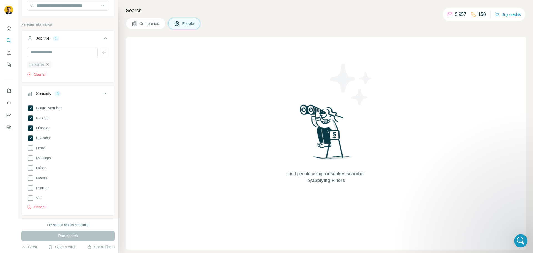
click at [47, 66] on icon "button" at bounding box center [47, 64] width 4 height 4
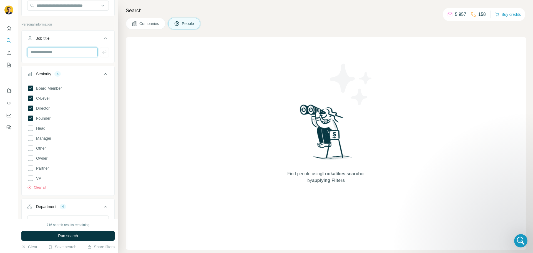
click at [40, 52] on input "text" at bounding box center [62, 52] width 70 height 10
click at [30, 128] on icon at bounding box center [30, 128] width 7 height 7
click at [31, 137] on icon at bounding box center [30, 138] width 7 height 7
click at [45, 52] on input "text" at bounding box center [62, 52] width 70 height 10
type input "**********"
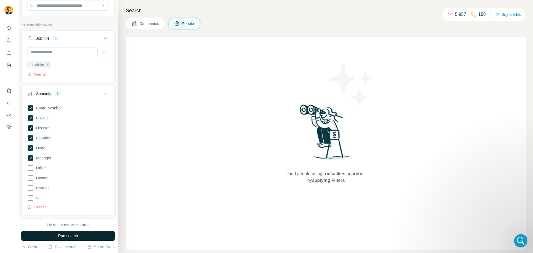
click at [67, 235] on span "Run search" at bounding box center [68, 236] width 20 height 6
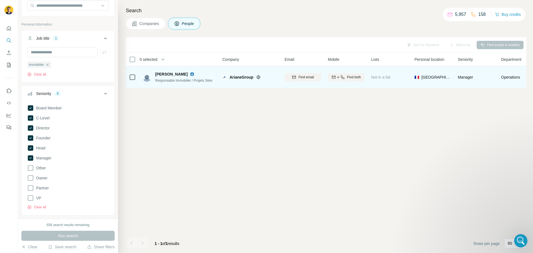
click at [191, 74] on img at bounding box center [192, 74] width 4 height 4
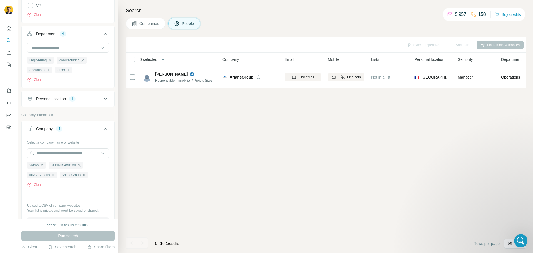
scroll to position [222, 0]
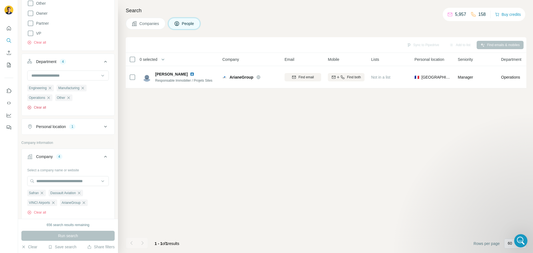
click at [39, 107] on button "Clear all" at bounding box center [36, 107] width 19 height 5
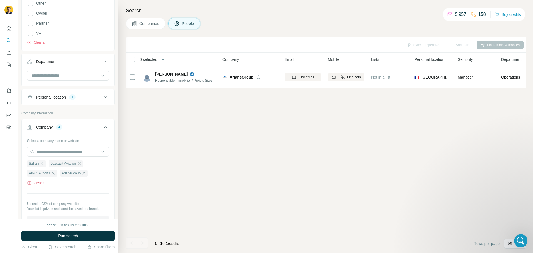
click at [41, 182] on button "Clear all" at bounding box center [36, 182] width 19 height 5
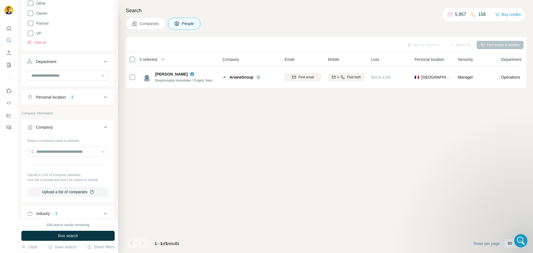
click at [97, 97] on div "Personal location 1" at bounding box center [64, 97] width 75 height 6
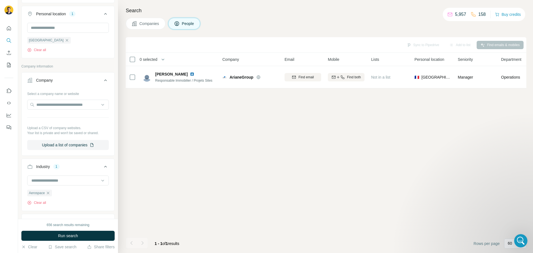
scroll to position [333, 0]
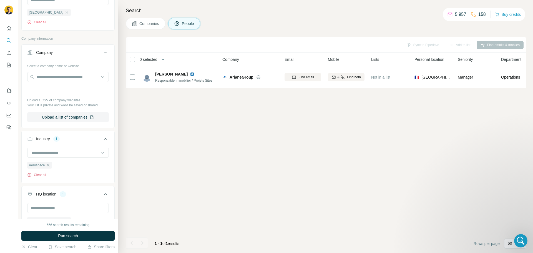
click at [42, 174] on button "Clear all" at bounding box center [36, 174] width 19 height 5
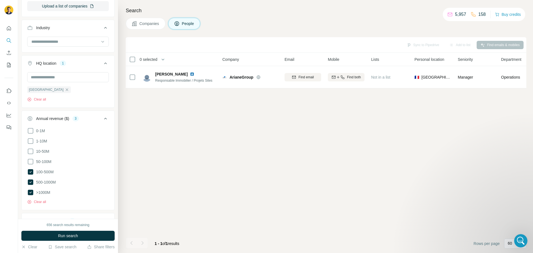
scroll to position [472, 0]
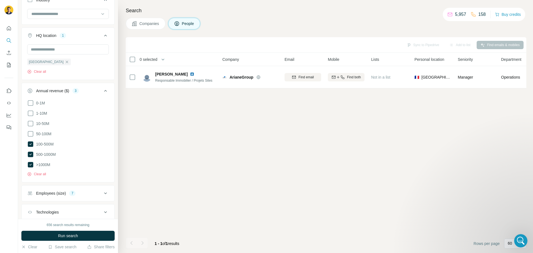
click at [76, 196] on button "Employees (size) 7" at bounding box center [68, 192] width 93 height 13
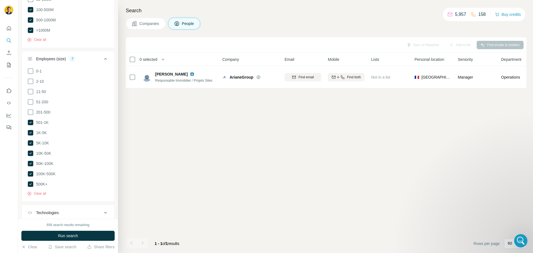
scroll to position [610, 0]
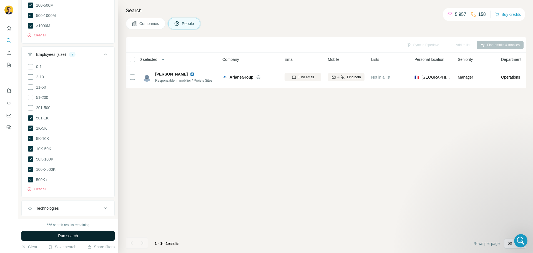
click at [67, 237] on span "Run search" at bounding box center [68, 236] width 20 height 6
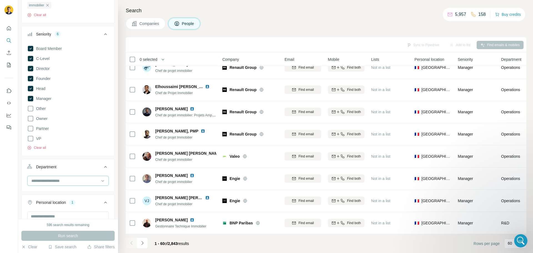
scroll to position [111, 0]
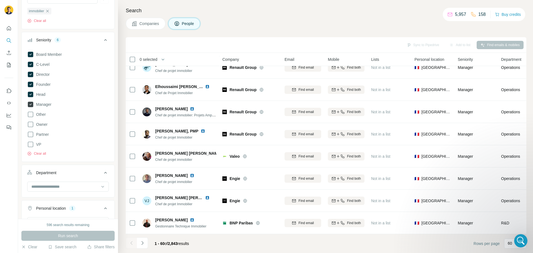
click at [30, 103] on icon at bounding box center [31, 105] width 6 height 6
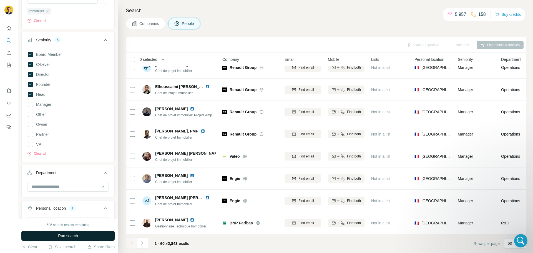
click at [66, 236] on span "Run search" at bounding box center [68, 236] width 20 height 6
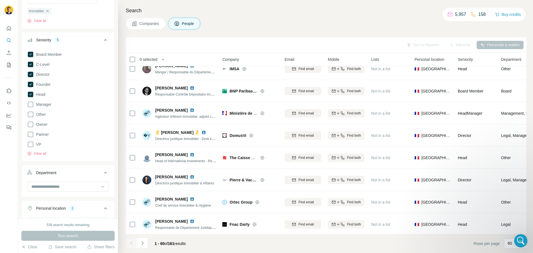
scroll to position [1167, 0]
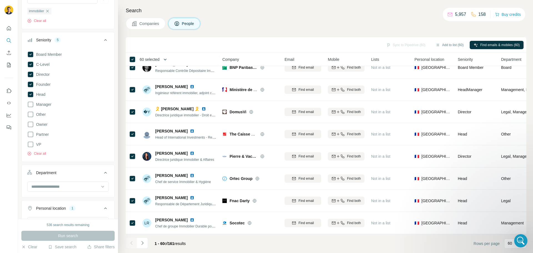
click at [164, 59] on button "button" at bounding box center [165, 59] width 11 height 11
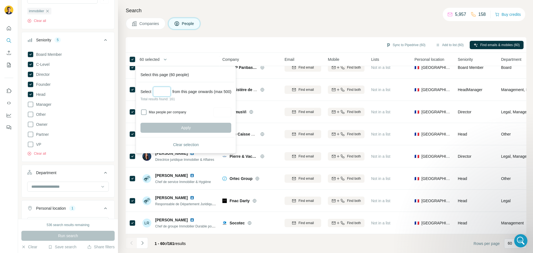
click at [162, 90] on input "Select a number (up to 500)" at bounding box center [162, 92] width 18 height 10
type input "***"
click at [186, 128] on span "Apply" at bounding box center [186, 128] width 10 height 6
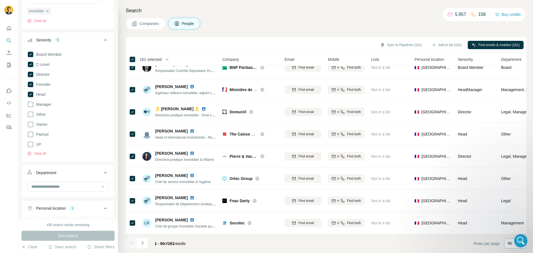
click at [509, 244] on p "60" at bounding box center [509, 243] width 4 height 6
click at [509, 244] on input at bounding box center [515, 243] width 17 height 6
click at [140, 241] on icon "Navigate to next page" at bounding box center [143, 243] width 6 height 6
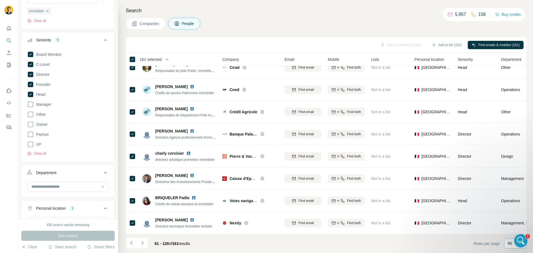
scroll to position [1167, 0]
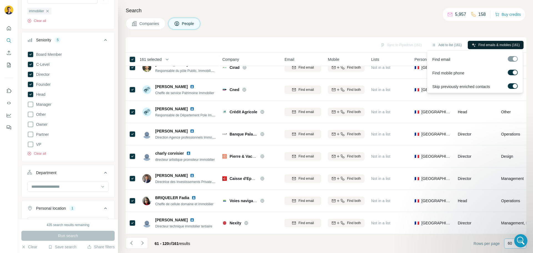
click at [479, 46] on span "Find emails & mobiles (161)" at bounding box center [498, 44] width 41 height 5
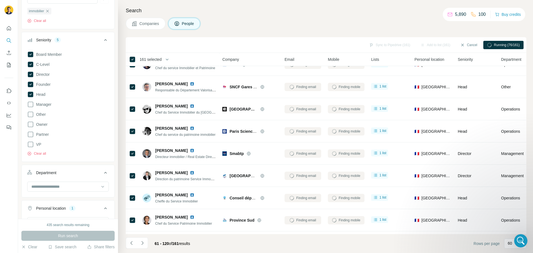
scroll to position [667, 0]
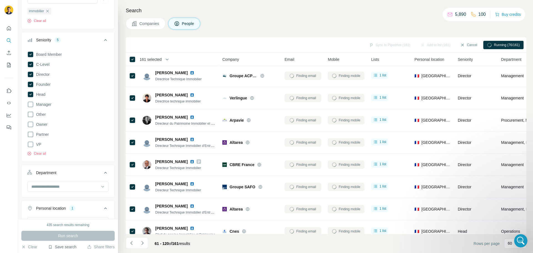
click at [64, 247] on button "Save search" at bounding box center [62, 247] width 28 height 6
click at [71, 226] on div "Save search" at bounding box center [78, 225] width 59 height 11
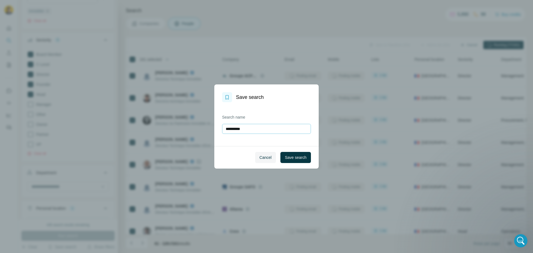
click at [242, 126] on input "**********" at bounding box center [266, 129] width 89 height 10
click at [247, 128] on input "**********" at bounding box center [266, 129] width 89 height 10
type input "**********"
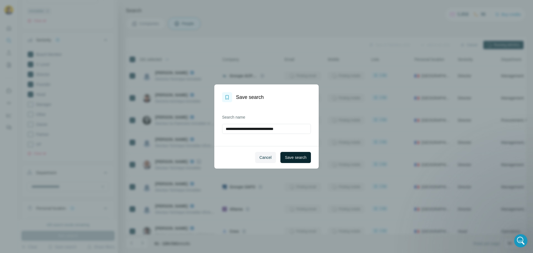
click at [291, 157] on span "Save search" at bounding box center [296, 158] width 22 height 6
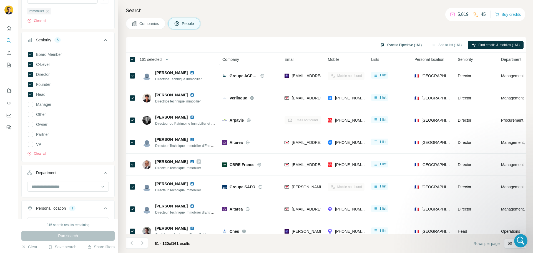
click at [392, 43] on button "Sync to Pipedrive (161)" at bounding box center [400, 45] width 49 height 8
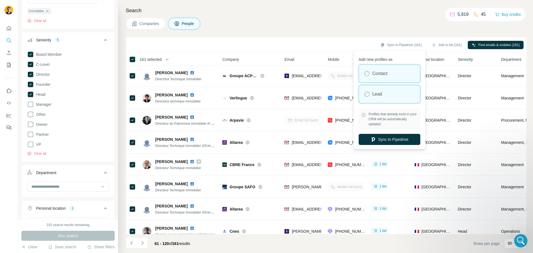
click at [378, 91] on label "Lead" at bounding box center [377, 94] width 10 height 7
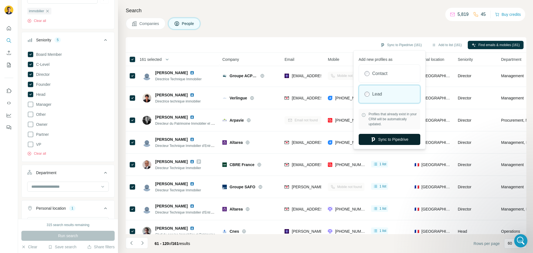
click at [382, 137] on button "Sync to Pipedrive" at bounding box center [389, 139] width 62 height 11
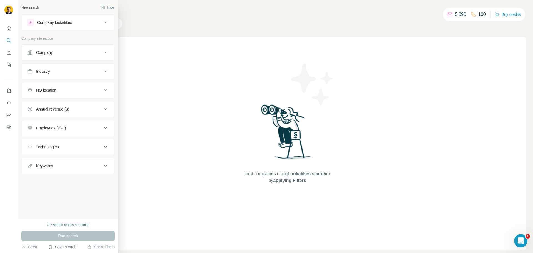
click at [57, 246] on button "Save search" at bounding box center [62, 247] width 28 height 6
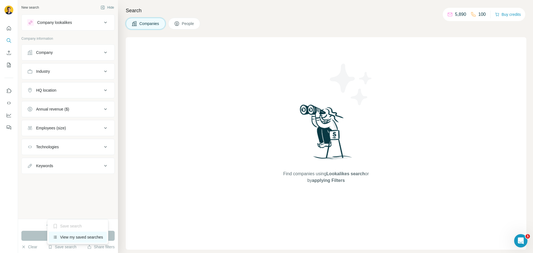
click at [66, 237] on div "View my saved searches" at bounding box center [78, 236] width 59 height 11
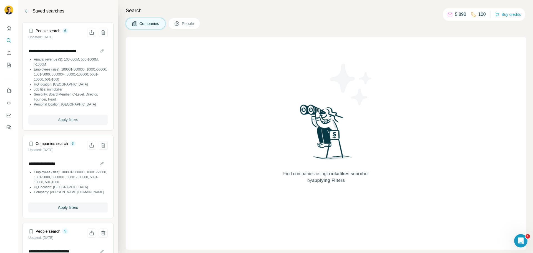
click at [67, 121] on span "Apply filters" at bounding box center [68, 120] width 20 height 6
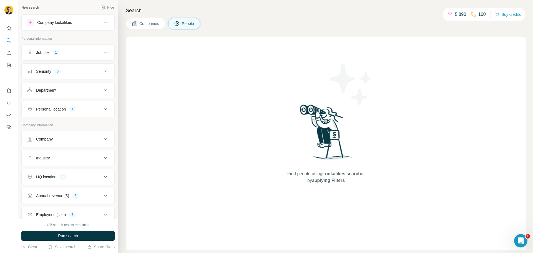
click at [64, 50] on div "Job title 1" at bounding box center [64, 53] width 75 height 6
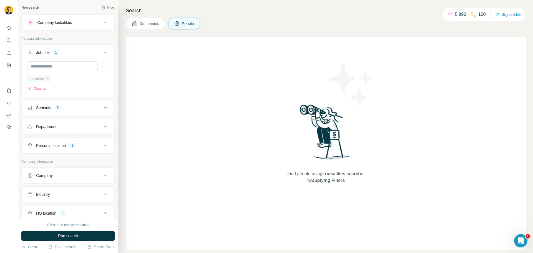
click at [47, 80] on icon "button" at bounding box center [47, 79] width 4 height 4
click at [45, 70] on input "text" at bounding box center [62, 66] width 70 height 10
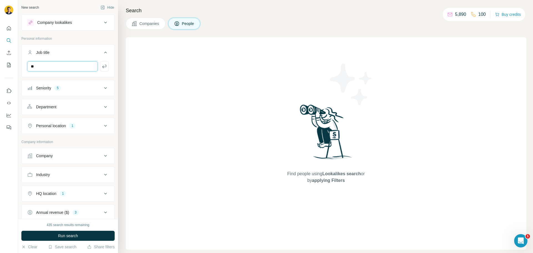
type input "*"
type input "*******"
type input "******"
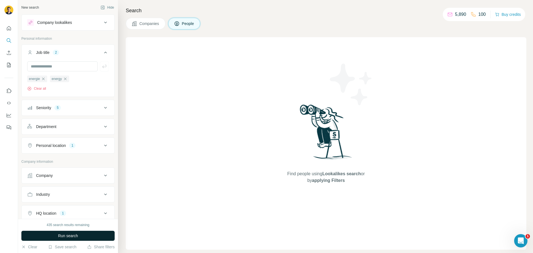
click at [68, 240] on button "Run search" at bounding box center [67, 236] width 93 height 10
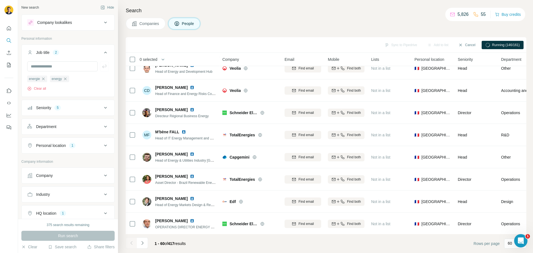
scroll to position [1167, 0]
click at [141, 242] on icon "Navigate to next page" at bounding box center [143, 243] width 6 height 6
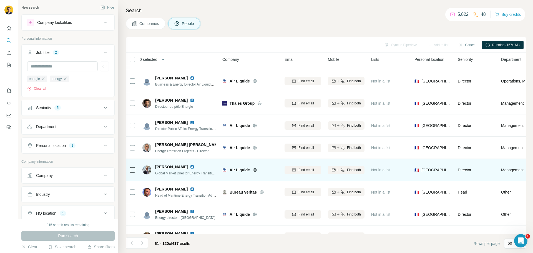
scroll to position [1083, 0]
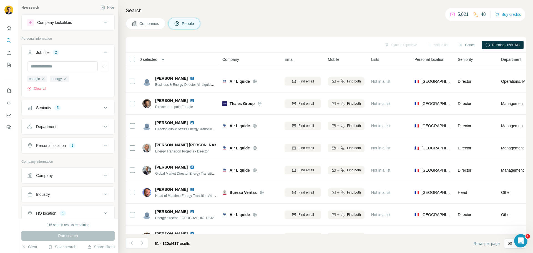
click at [154, 62] on span "0 selected" at bounding box center [149, 60] width 18 height 6
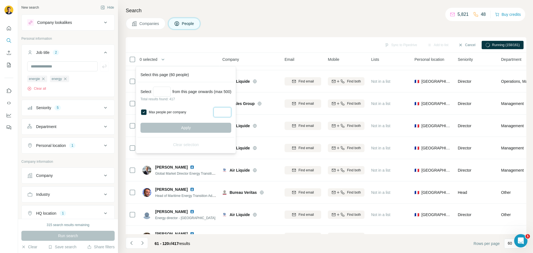
click at [227, 114] on input "Max people per company" at bounding box center [222, 112] width 18 height 10
type input "*"
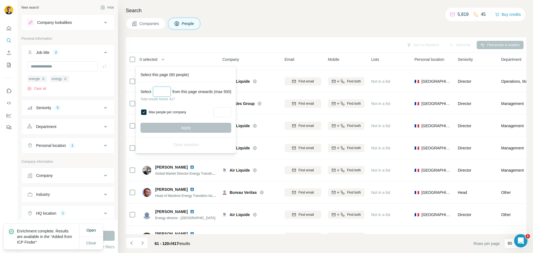
click at [164, 88] on input "Select a number (up to 500)" at bounding box center [162, 92] width 18 height 10
click at [265, 25] on div "Companies People" at bounding box center [326, 24] width 400 height 12
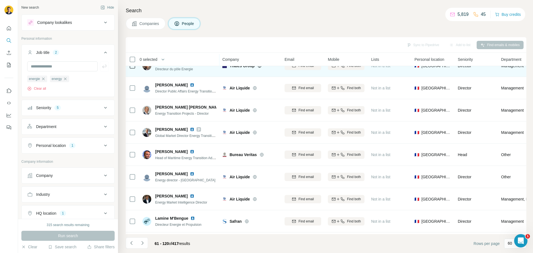
scroll to position [1167, 0]
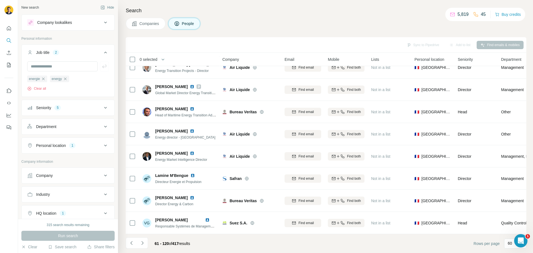
click at [73, 105] on button "Seniority 5" at bounding box center [68, 107] width 93 height 13
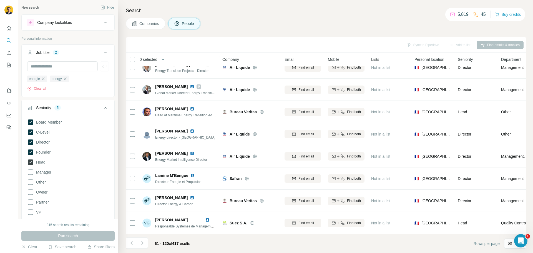
click at [30, 164] on icon at bounding box center [31, 162] width 6 height 6
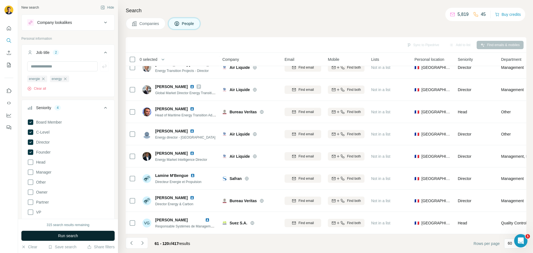
click at [72, 238] on span "Run search" at bounding box center [68, 236] width 20 height 6
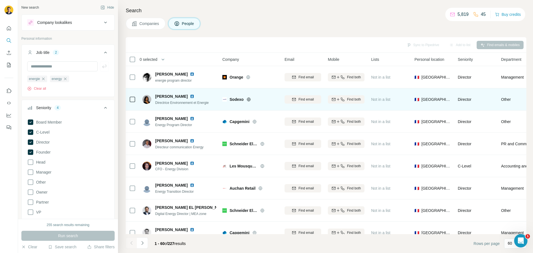
click at [190, 96] on img at bounding box center [192, 96] width 4 height 4
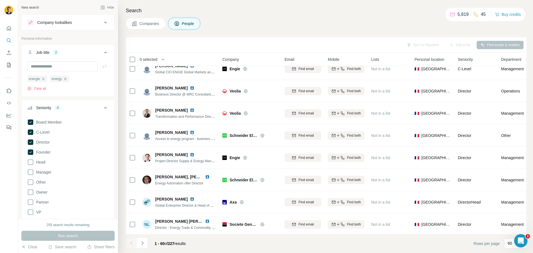
scroll to position [1054, 0]
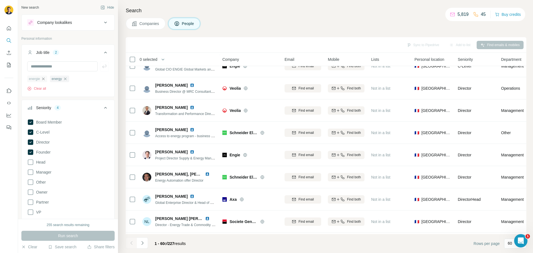
click at [42, 79] on icon "button" at bounding box center [43, 79] width 4 height 4
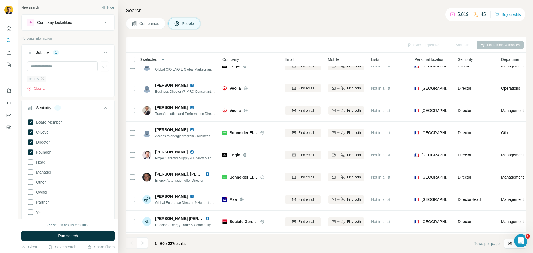
click at [43, 79] on icon "button" at bounding box center [42, 79] width 4 height 4
click at [41, 67] on input "text" at bounding box center [62, 66] width 70 height 10
type input "**********"
click at [70, 237] on span "Run search" at bounding box center [68, 236] width 20 height 6
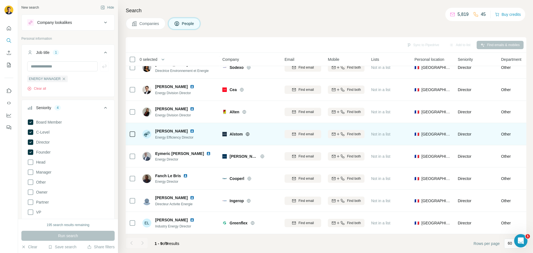
scroll to position [35, 0]
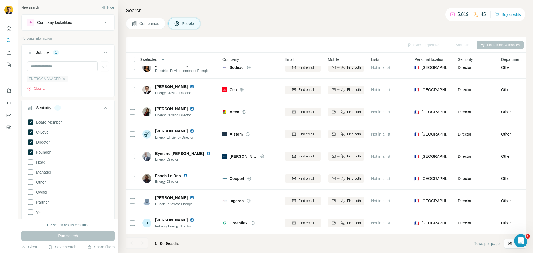
click at [42, 80] on span "ENERGY MANAGER" at bounding box center [45, 78] width 32 height 5
click at [62, 79] on icon "button" at bounding box center [64, 79] width 4 height 4
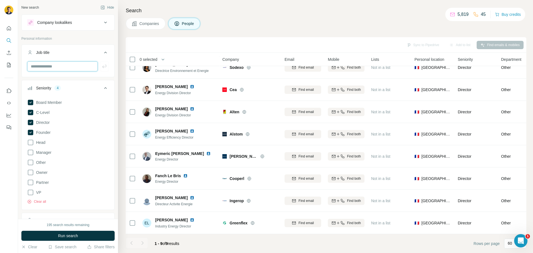
click at [49, 68] on input "text" at bounding box center [62, 66] width 70 height 10
type input "******"
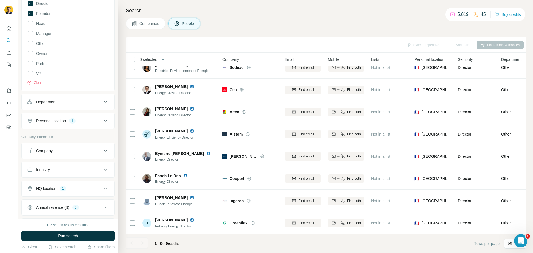
scroll to position [139, 0]
click at [64, 208] on div "Annual revenue ($)" at bounding box center [52, 207] width 33 height 6
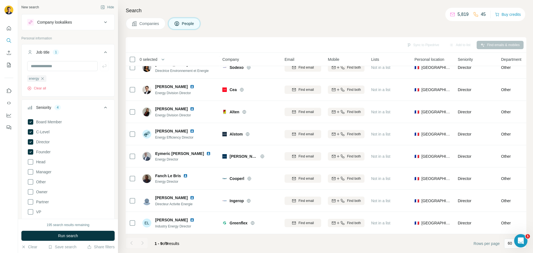
scroll to position [0, 0]
click at [70, 236] on span "Run search" at bounding box center [68, 236] width 20 height 6
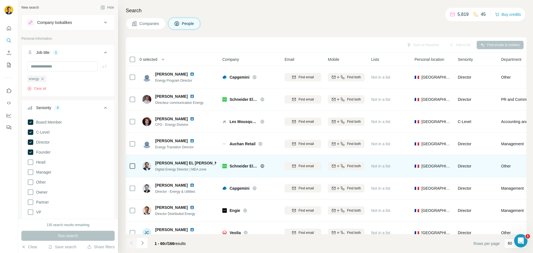
click at [229, 161] on img at bounding box center [231, 163] width 4 height 4
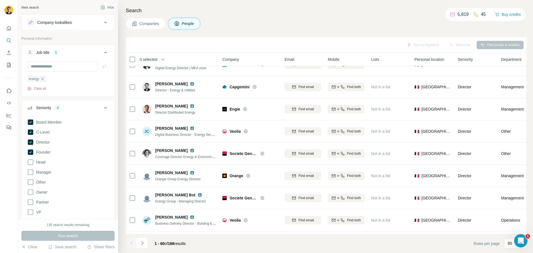
scroll to position [111, 0]
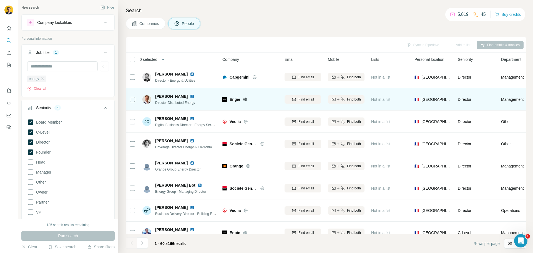
click at [194, 95] on img at bounding box center [192, 96] width 4 height 4
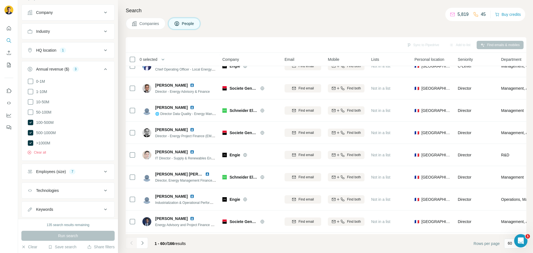
scroll to position [277, 0]
click at [81, 206] on div "Keywords" at bounding box center [64, 209] width 75 height 6
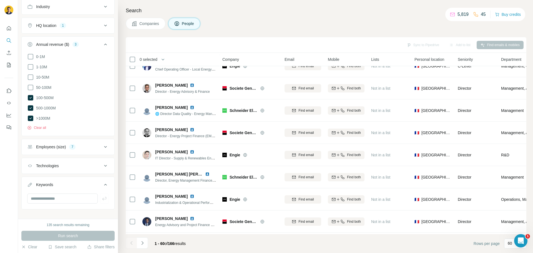
scroll to position [306, 0]
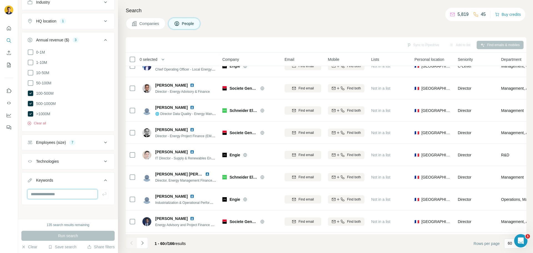
click at [70, 190] on input "text" at bounding box center [62, 194] width 70 height 10
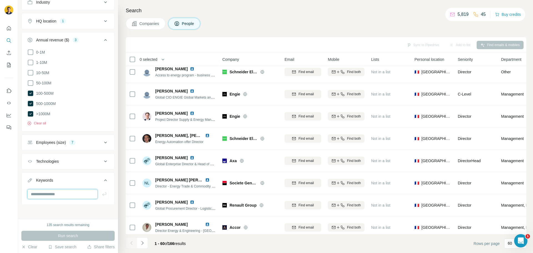
scroll to position [971, 0]
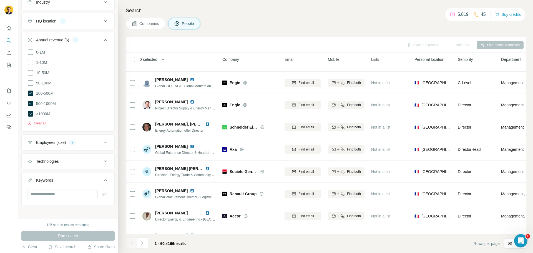
click at [145, 55] on th "0 selected" at bounding box center [170, 59] width 89 height 13
click at [145, 57] on span "0 selected" at bounding box center [149, 60] width 18 height 6
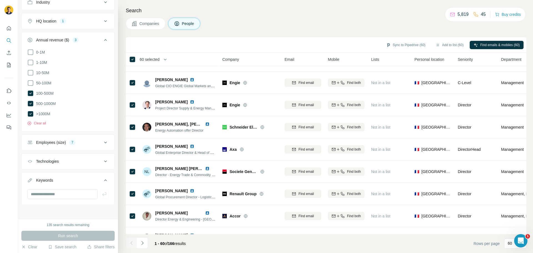
click at [148, 59] on span "60 selected" at bounding box center [150, 60] width 20 height 6
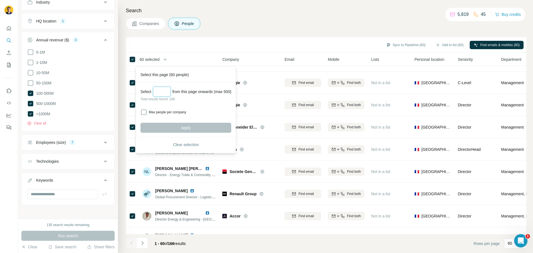
click at [166, 93] on input "Select a number (up to 500)" at bounding box center [162, 92] width 18 height 10
type input "***"
click at [230, 110] on input "Max people per company" at bounding box center [222, 112] width 18 height 10
type input "*"
click at [184, 130] on span "Apply" at bounding box center [186, 128] width 10 height 6
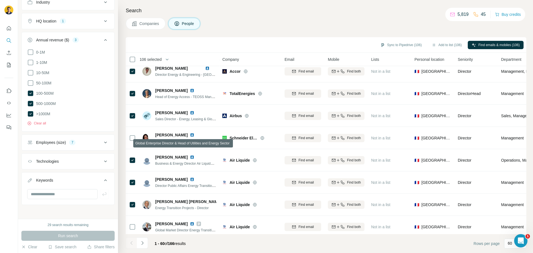
scroll to position [1137, 0]
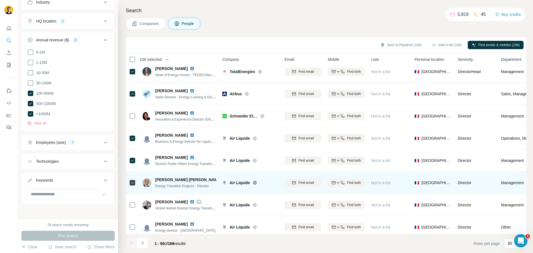
click at [224, 178] on img at bounding box center [226, 179] width 4 height 4
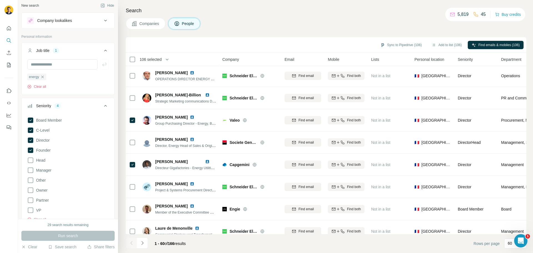
scroll to position [0, 0]
click at [45, 80] on icon "button" at bounding box center [42, 79] width 4 height 4
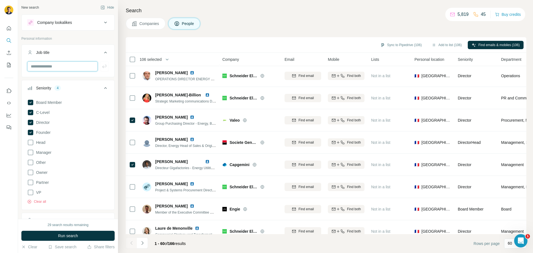
click at [47, 69] on input "text" at bounding box center [62, 66] width 70 height 10
type input "*"
type input "**********"
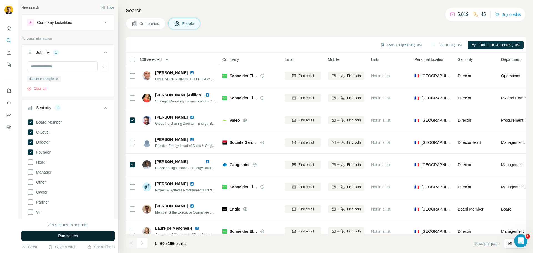
click at [63, 235] on span "Run search" at bounding box center [68, 236] width 20 height 6
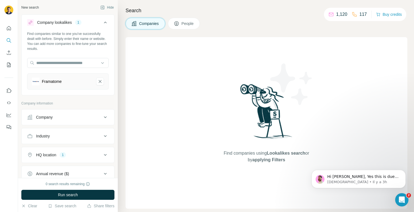
scroll to position [528, 0]
